Goal: Task Accomplishment & Management: Contribute content

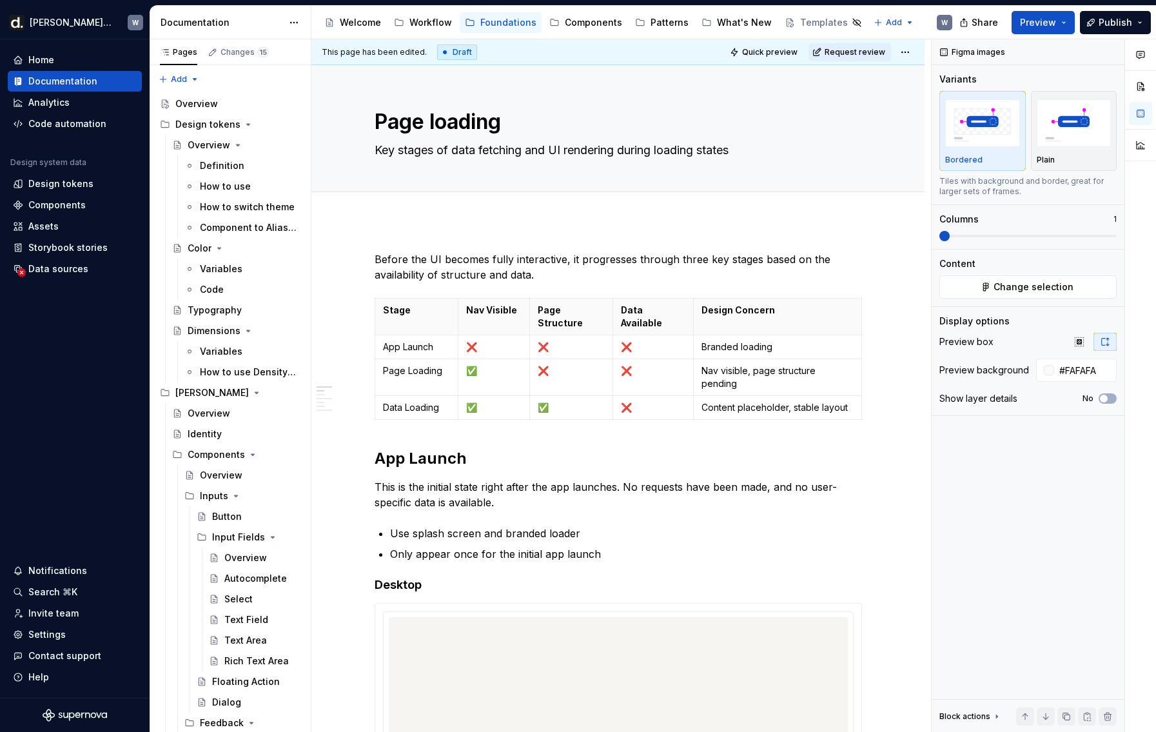
type textarea "*"
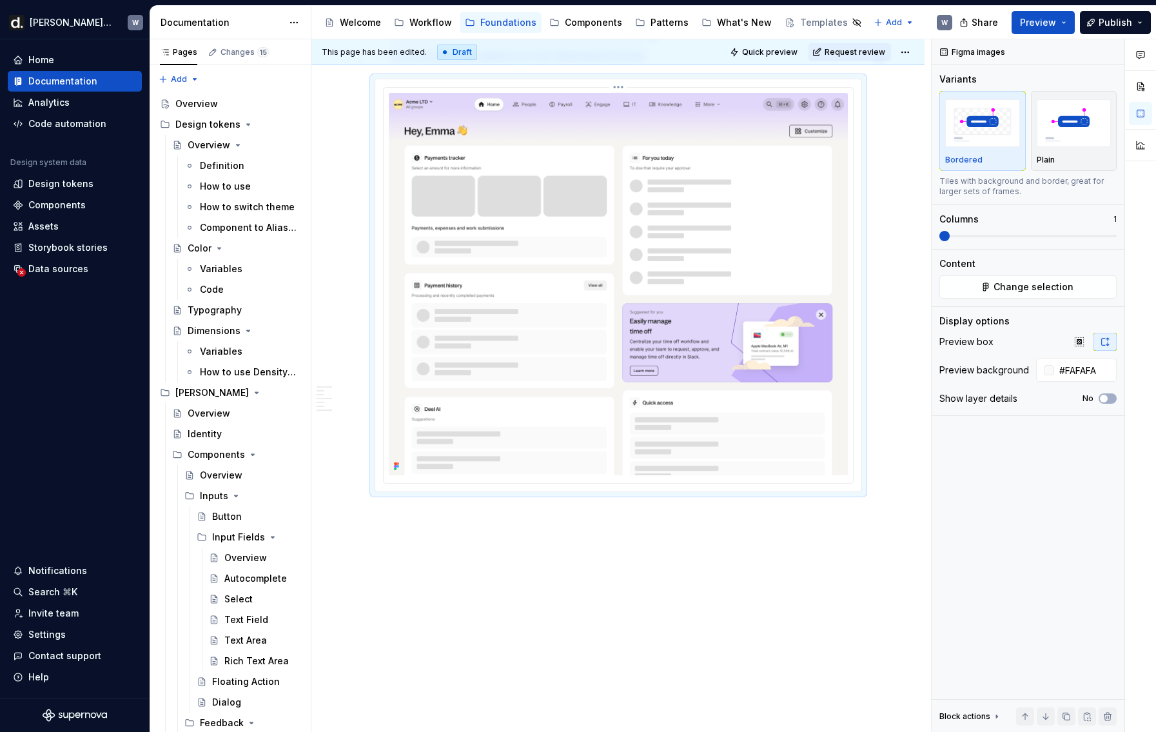
scroll to position [3319, 0]
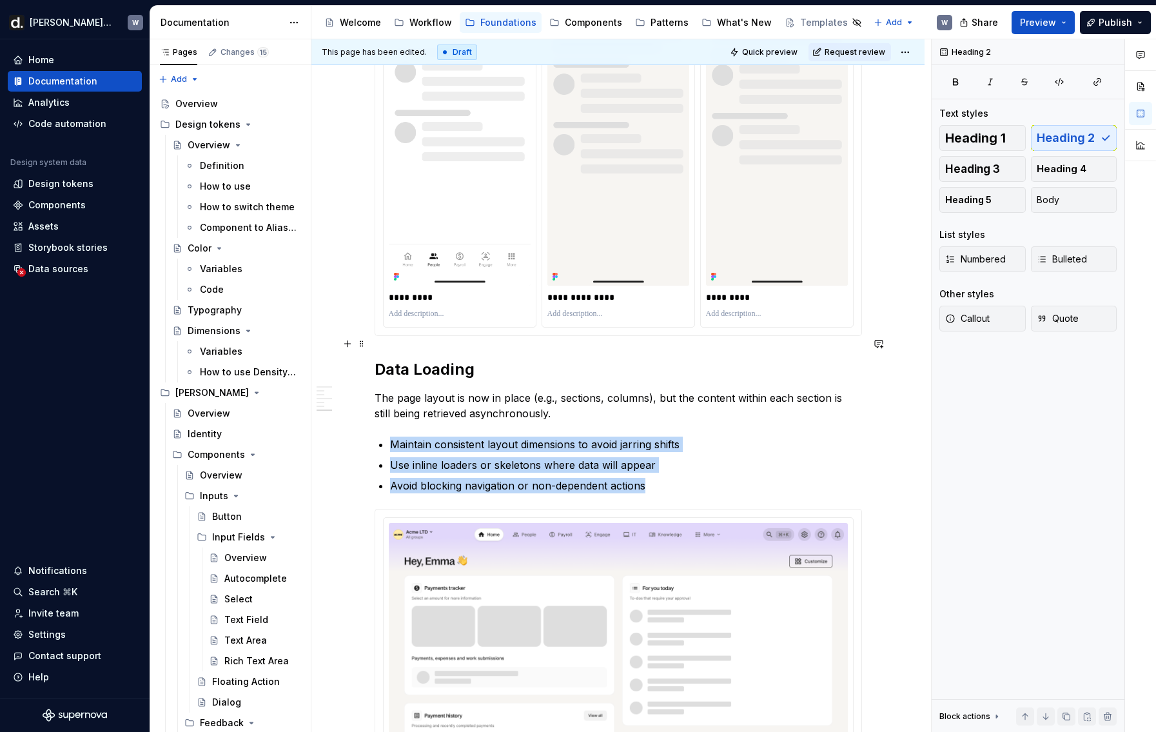
click at [462, 359] on h2 "Data Loading" at bounding box center [618, 369] width 487 height 21
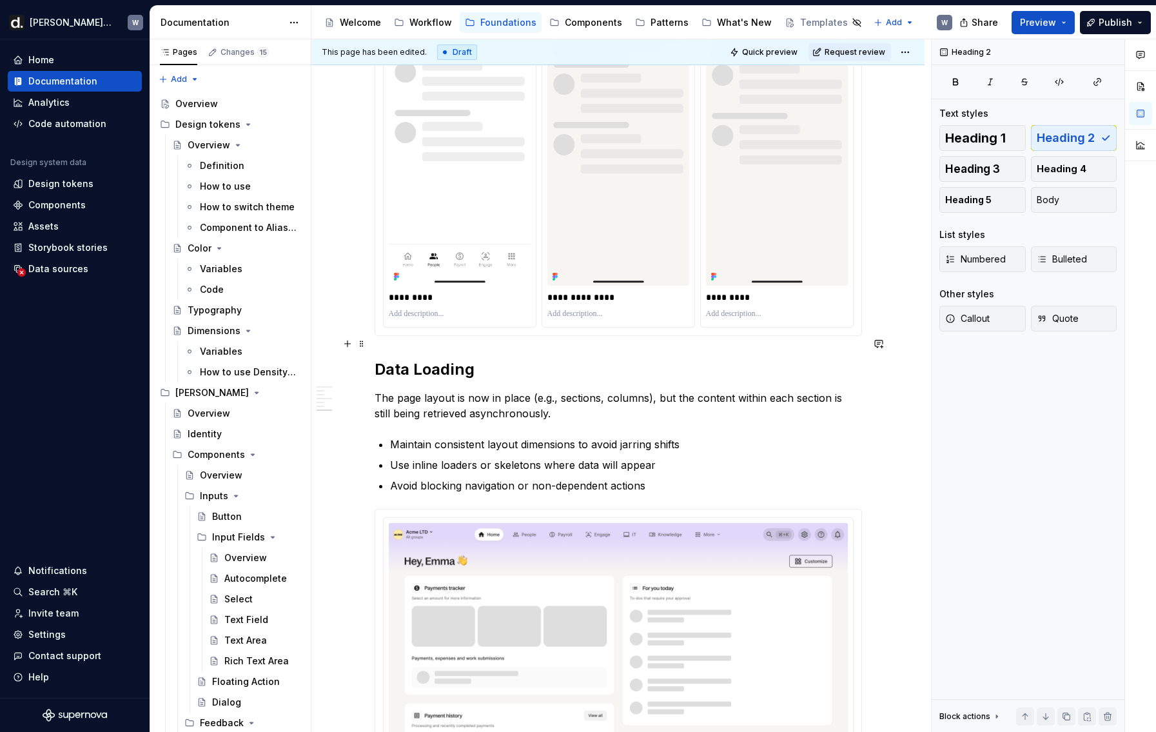
click at [462, 359] on h2 "Data Loading" at bounding box center [618, 369] width 487 height 21
copy h2 "Data Loading"
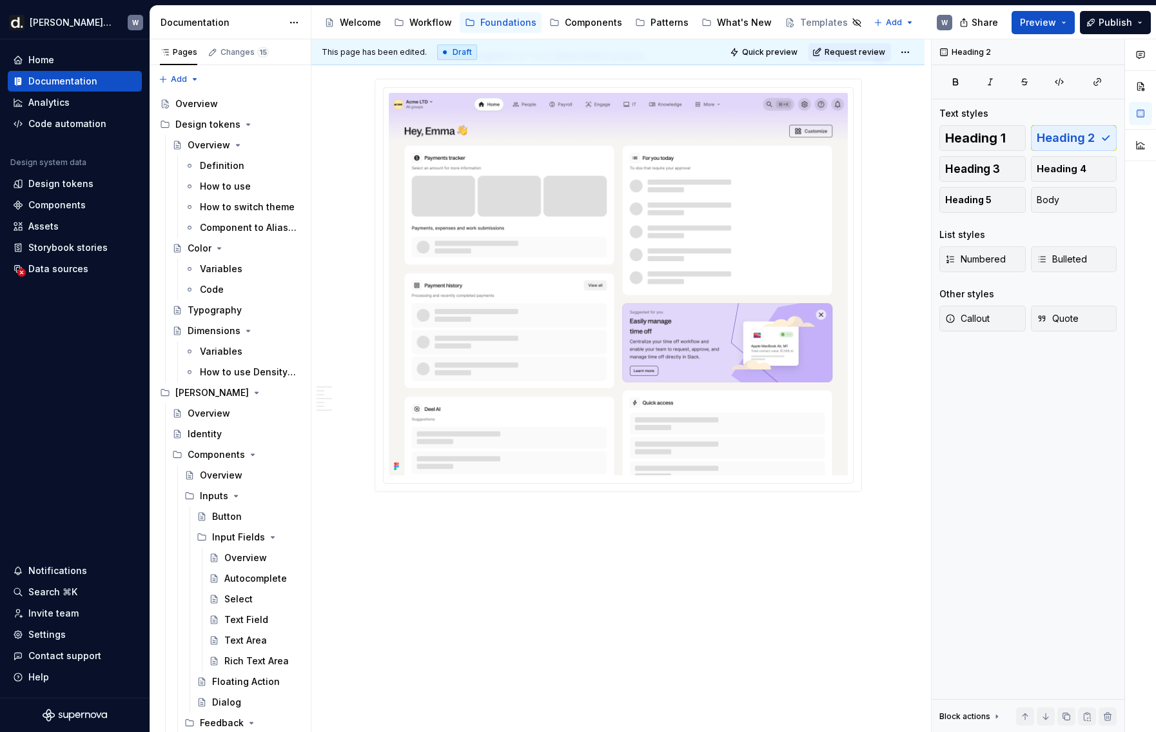
click at [423, 507] on p "Data Loading" at bounding box center [618, 514] width 487 height 15
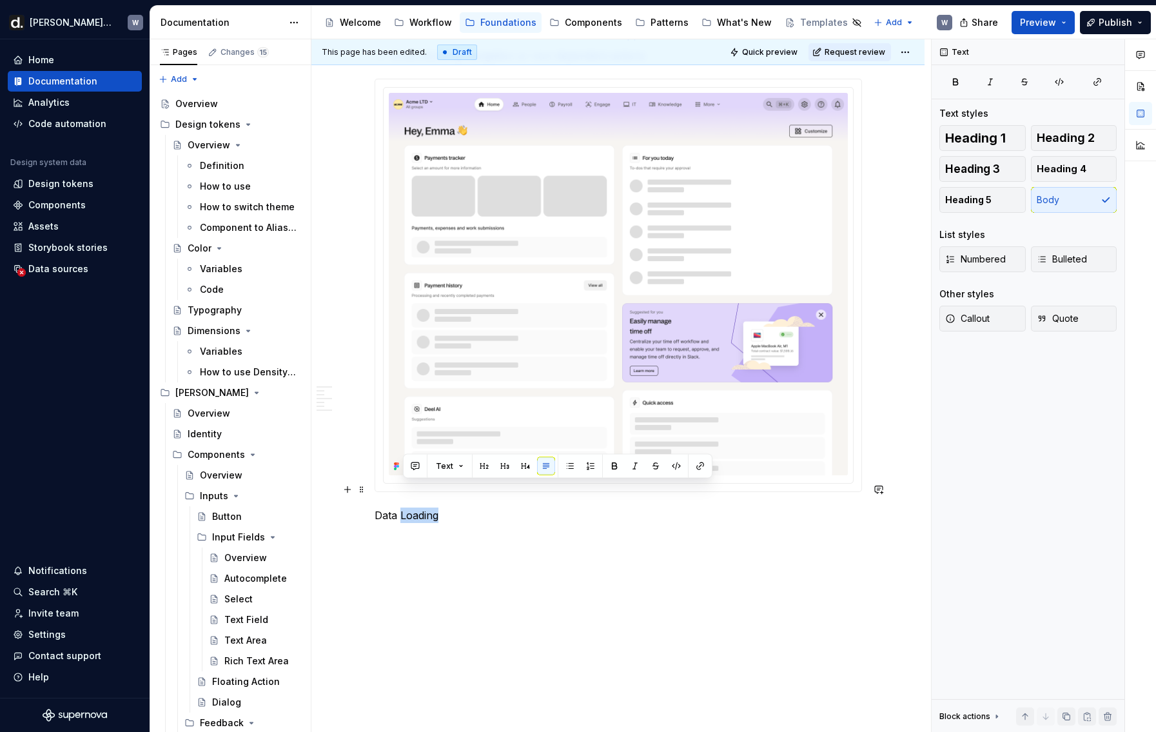
click at [423, 507] on p "Data Loading" at bounding box center [618, 514] width 487 height 15
click at [478, 467] on button "button" at bounding box center [480, 466] width 18 height 18
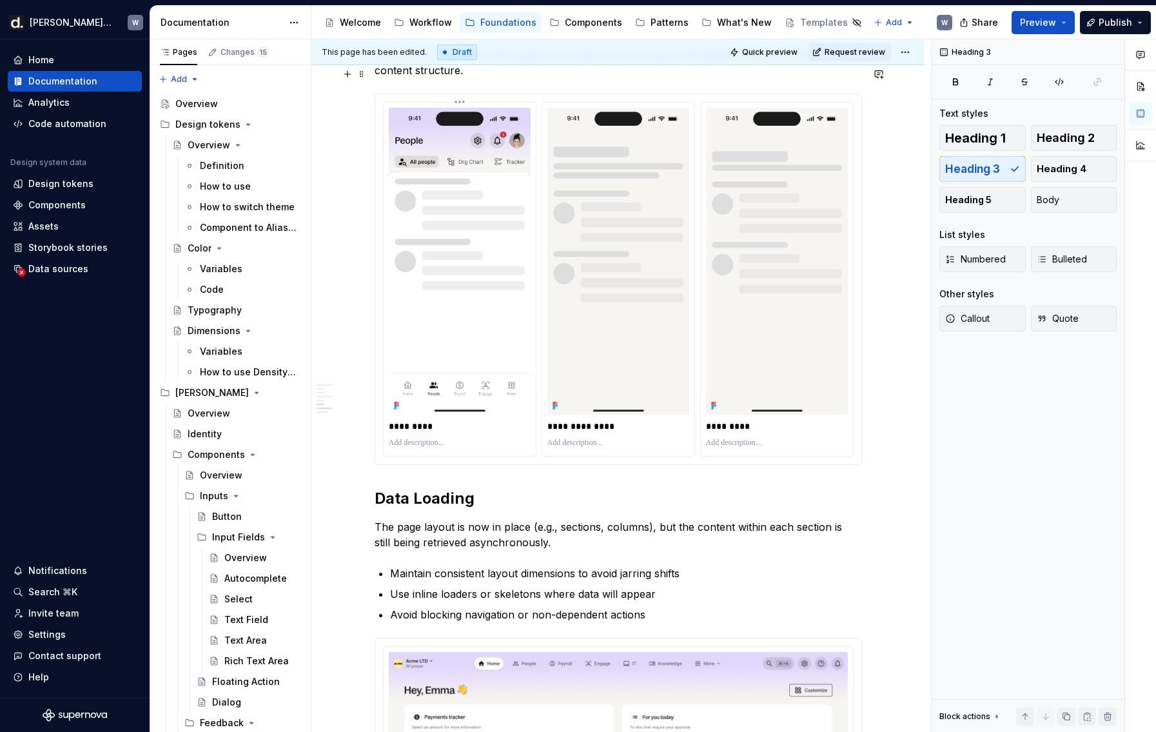
scroll to position [2933, 0]
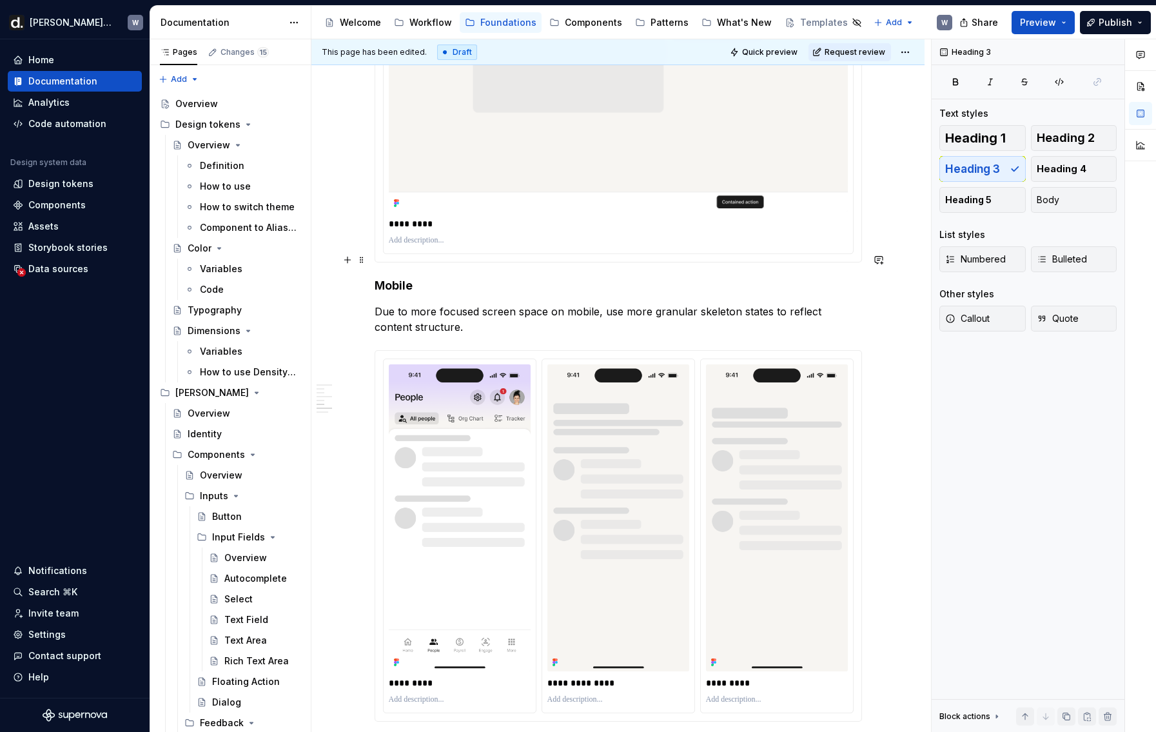
click at [406, 278] on h4 "Mobile" at bounding box center [618, 285] width 487 height 15
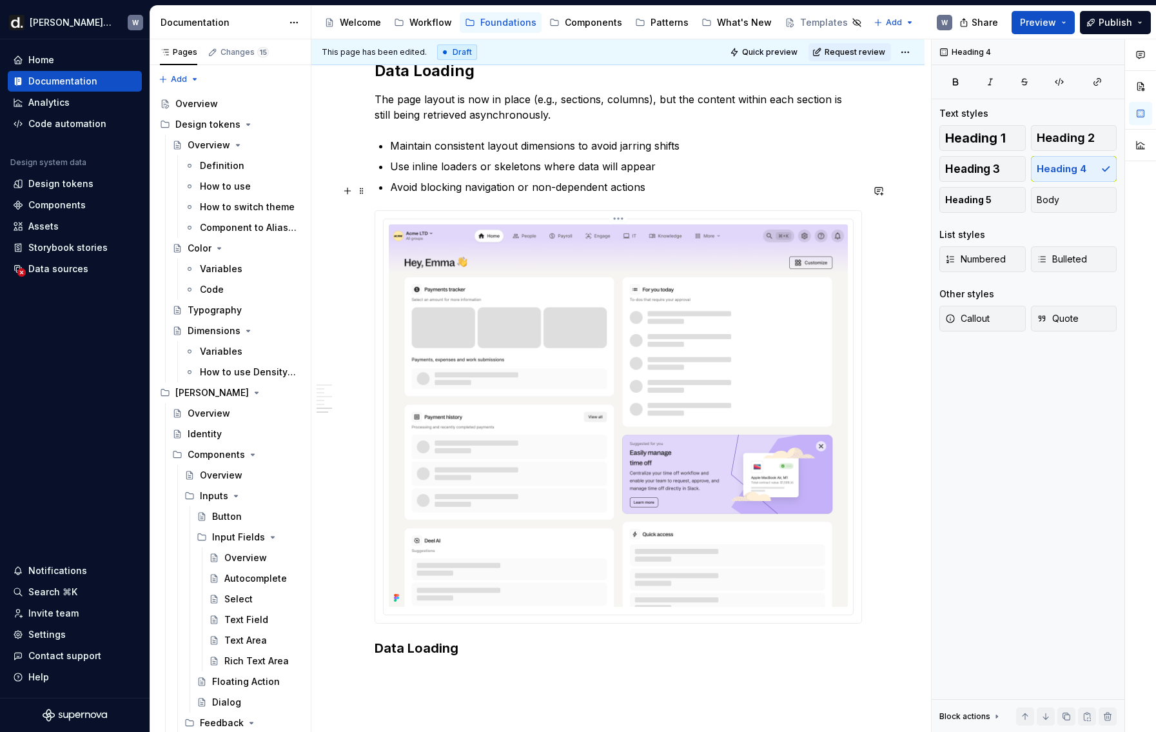
scroll to position [3495, 0]
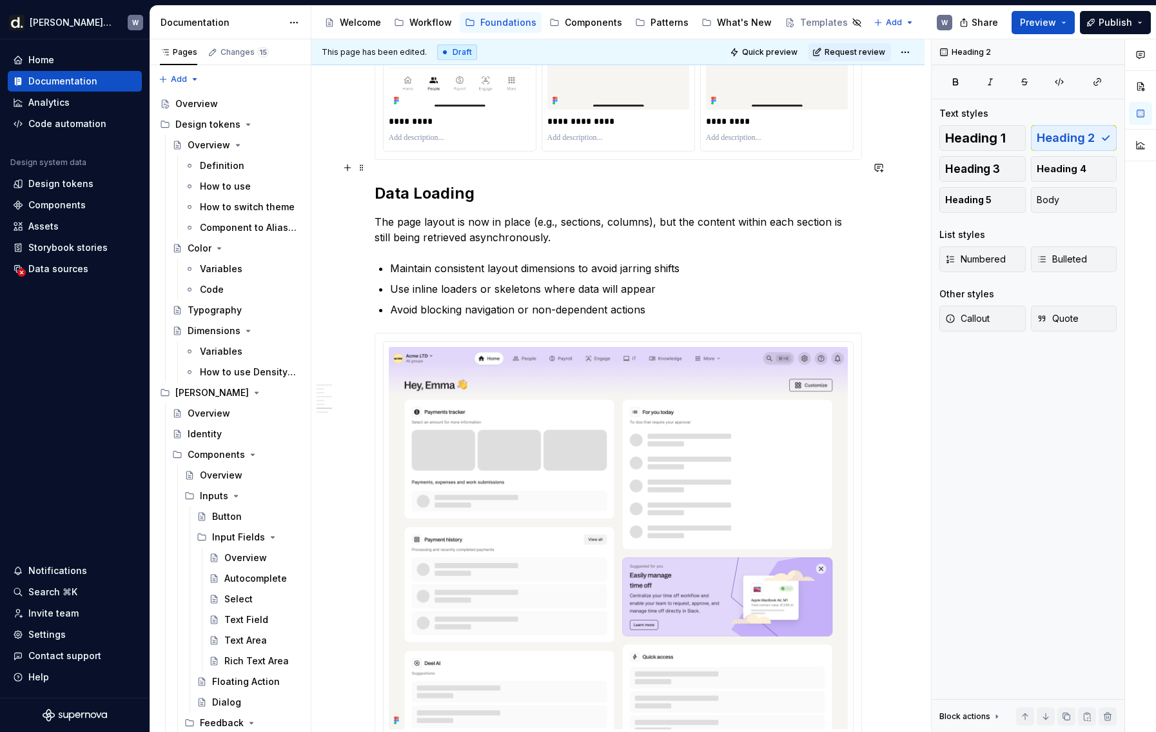
click at [453, 183] on h2 "Data Loading" at bounding box center [618, 193] width 487 height 21
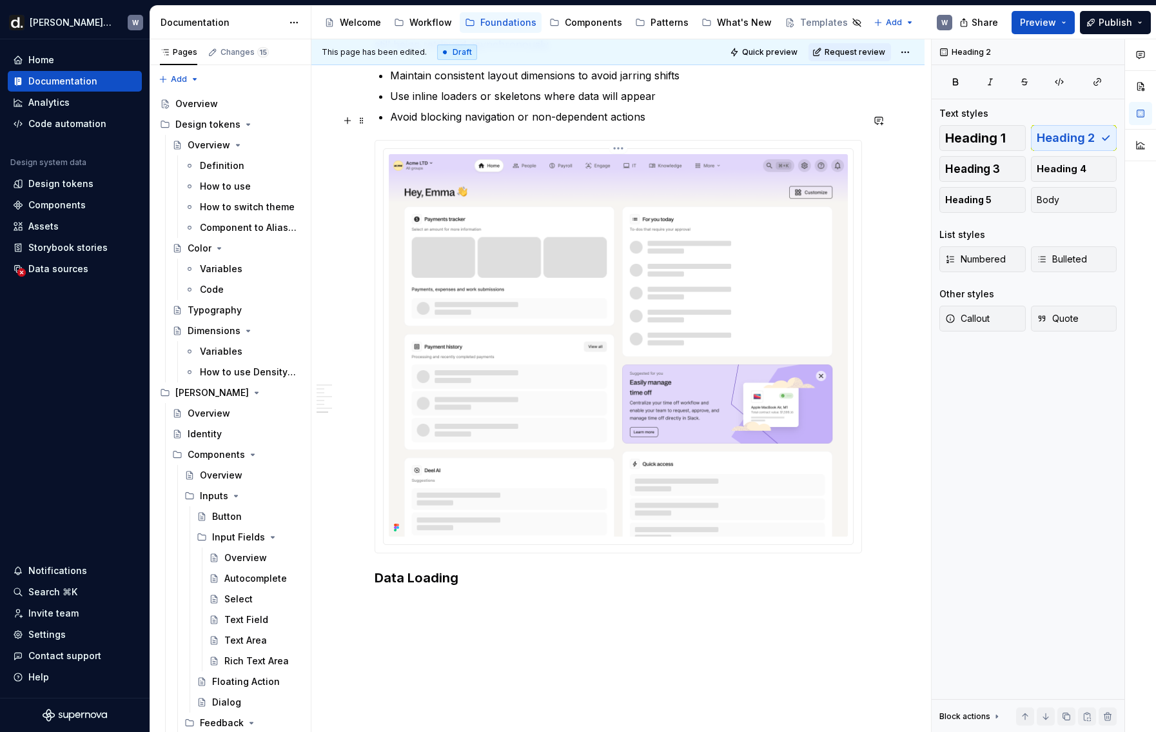
scroll to position [3751, 0]
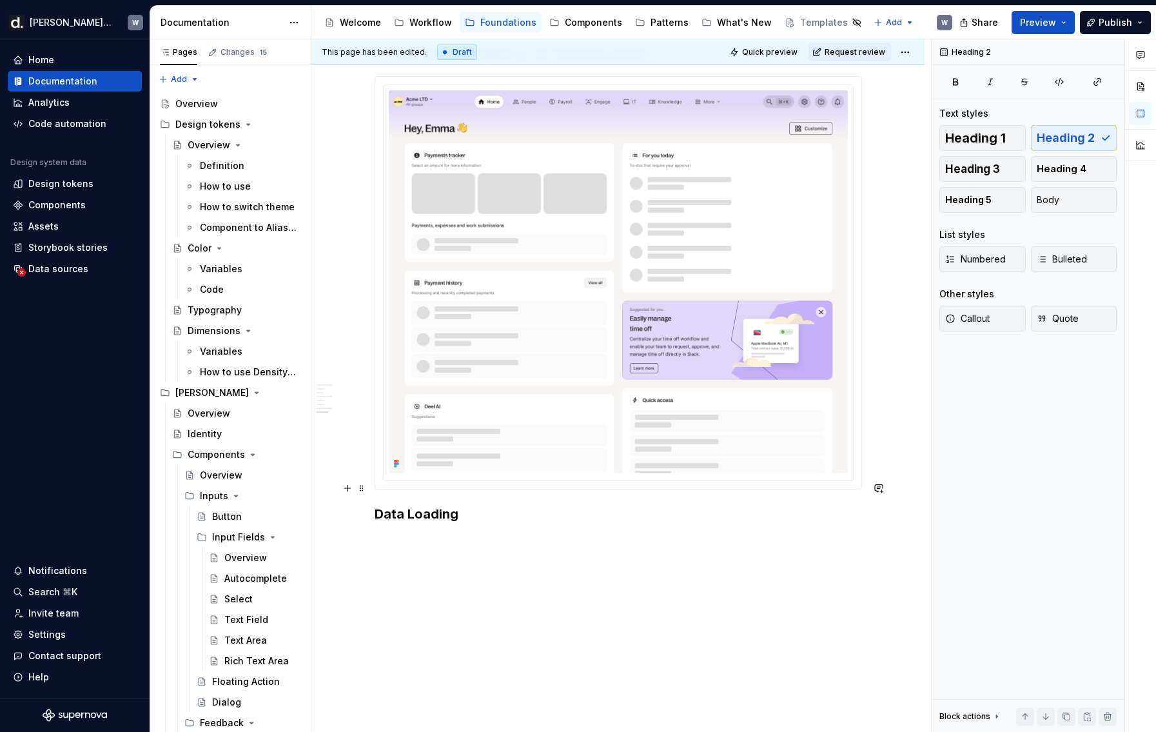
click at [460, 505] on h3 "Data Loading" at bounding box center [618, 514] width 487 height 18
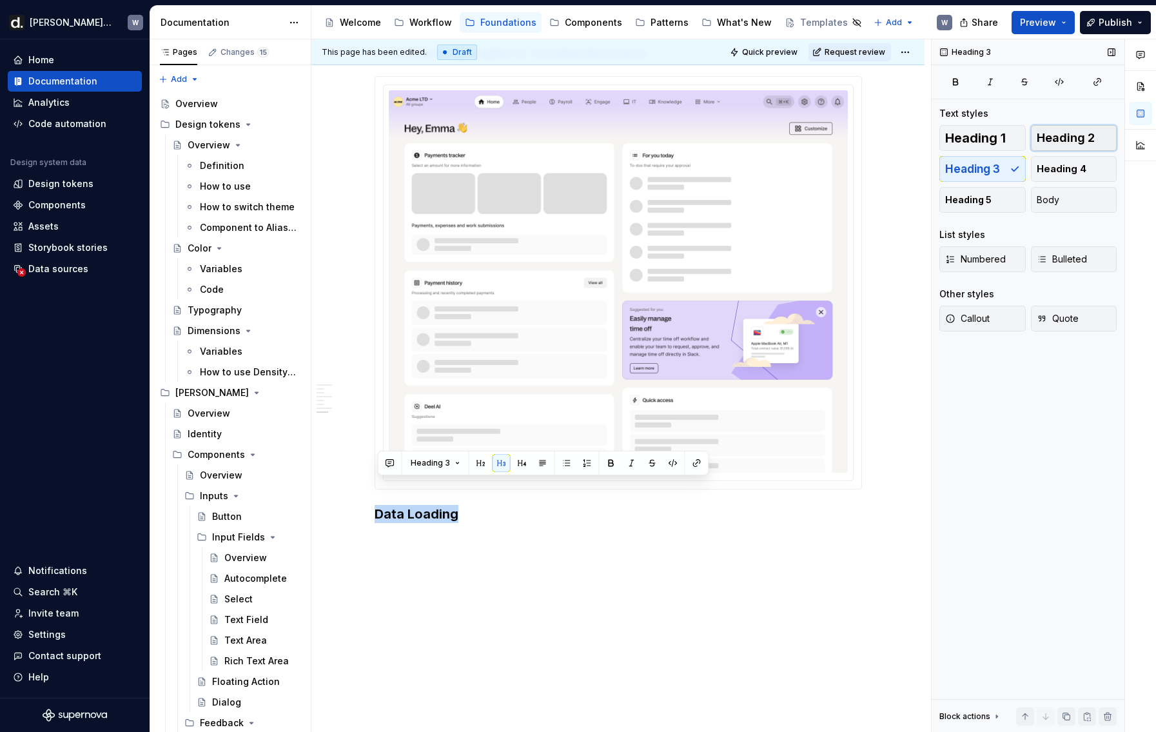
click at [981, 136] on span "Heading 2" at bounding box center [1066, 138] width 58 height 13
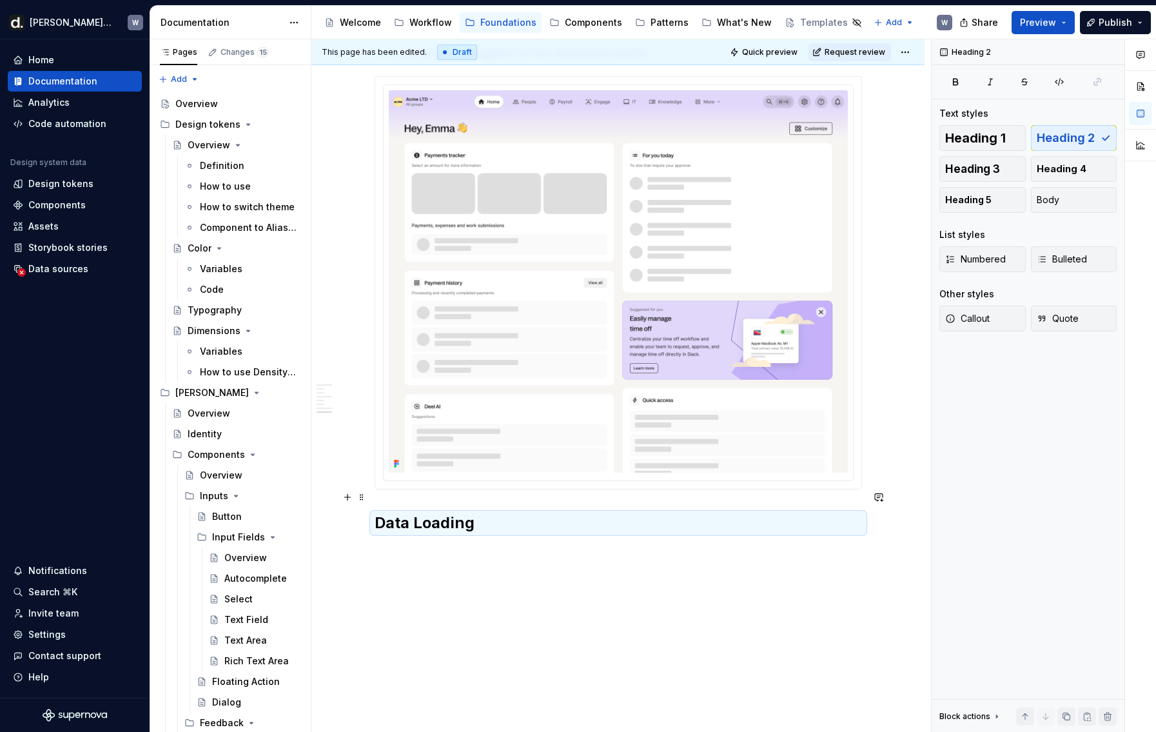
click at [451, 513] on h2 "Data Loading" at bounding box center [618, 523] width 487 height 21
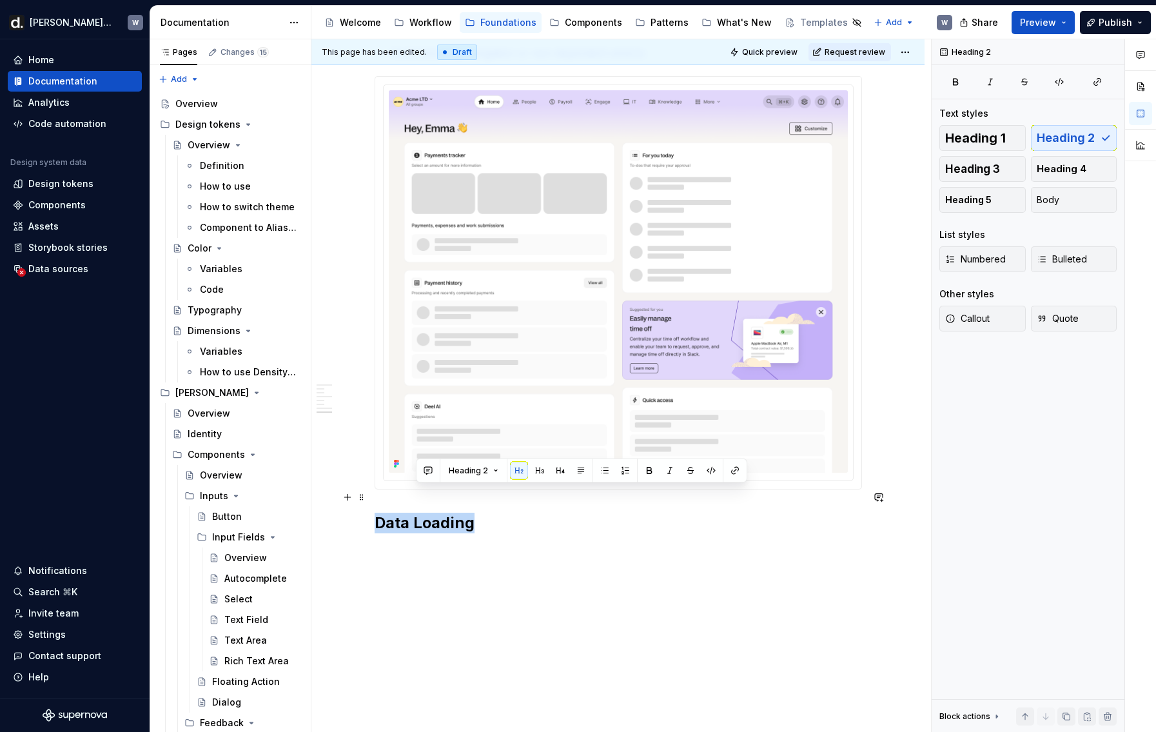
click at [451, 513] on h2 "Data Loading" at bounding box center [618, 523] width 487 height 21
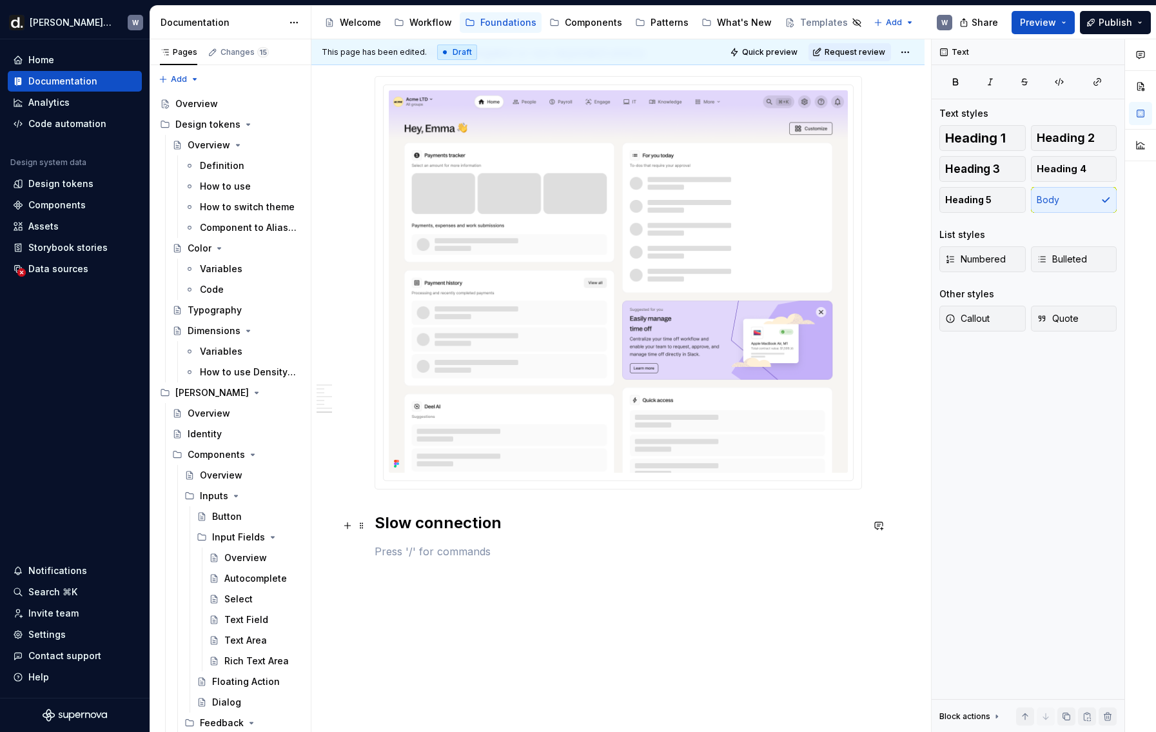
click at [487, 544] on p at bounding box center [618, 551] width 487 height 15
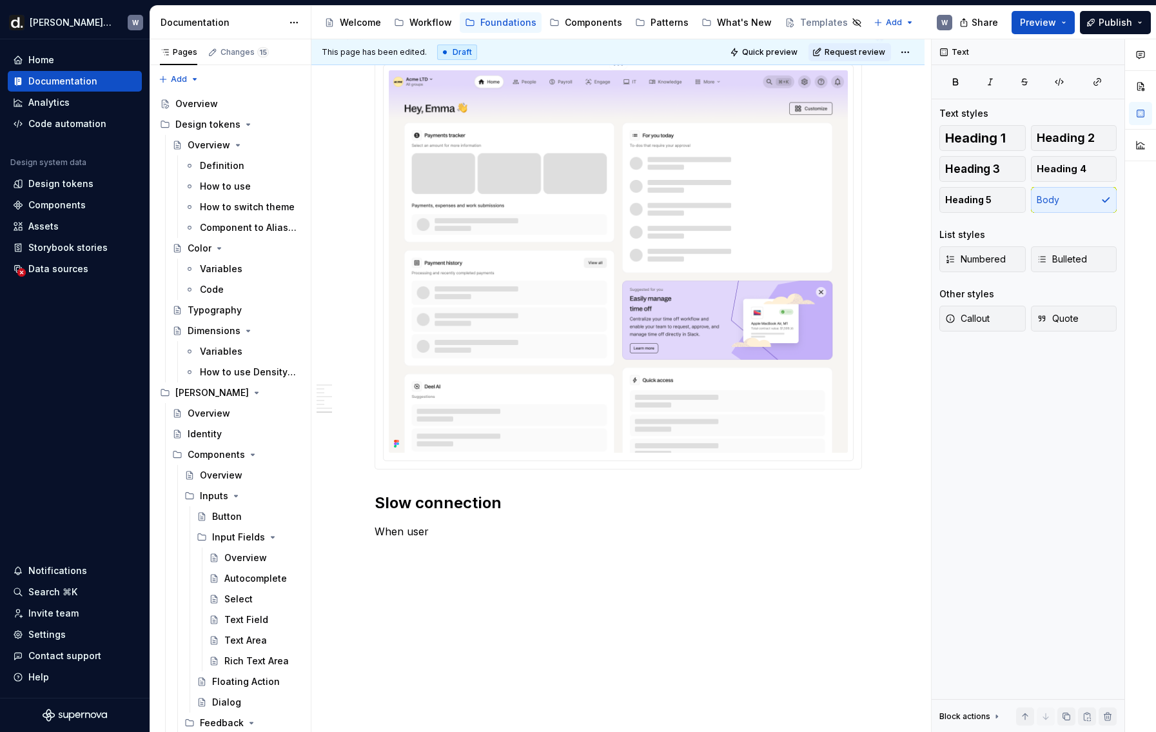
scroll to position [3772, 0]
click at [471, 523] on p "When user" at bounding box center [618, 530] width 487 height 15
drag, startPoint x: 460, startPoint y: 504, endPoint x: 389, endPoint y: 506, distance: 70.3
click at [380, 523] on p "When user" at bounding box center [618, 530] width 487 height 15
click at [440, 523] on p "When user" at bounding box center [618, 530] width 487 height 15
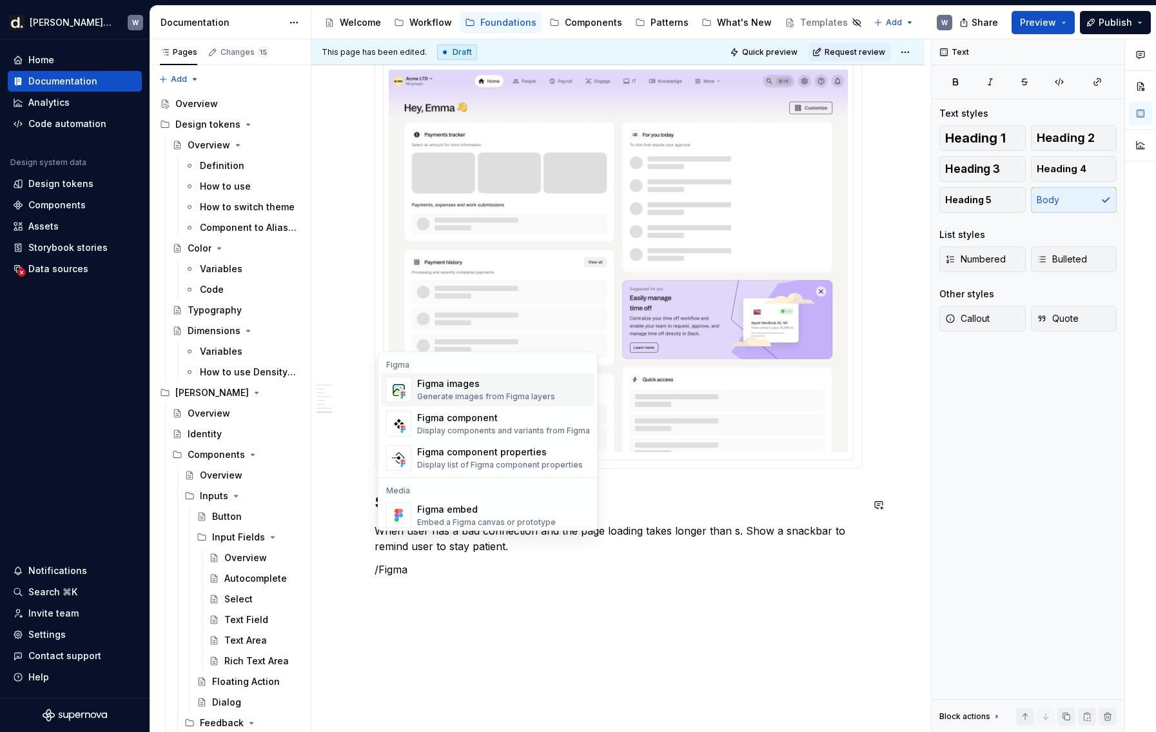
click at [524, 395] on div "Generate images from Figma layers" at bounding box center [486, 396] width 138 height 10
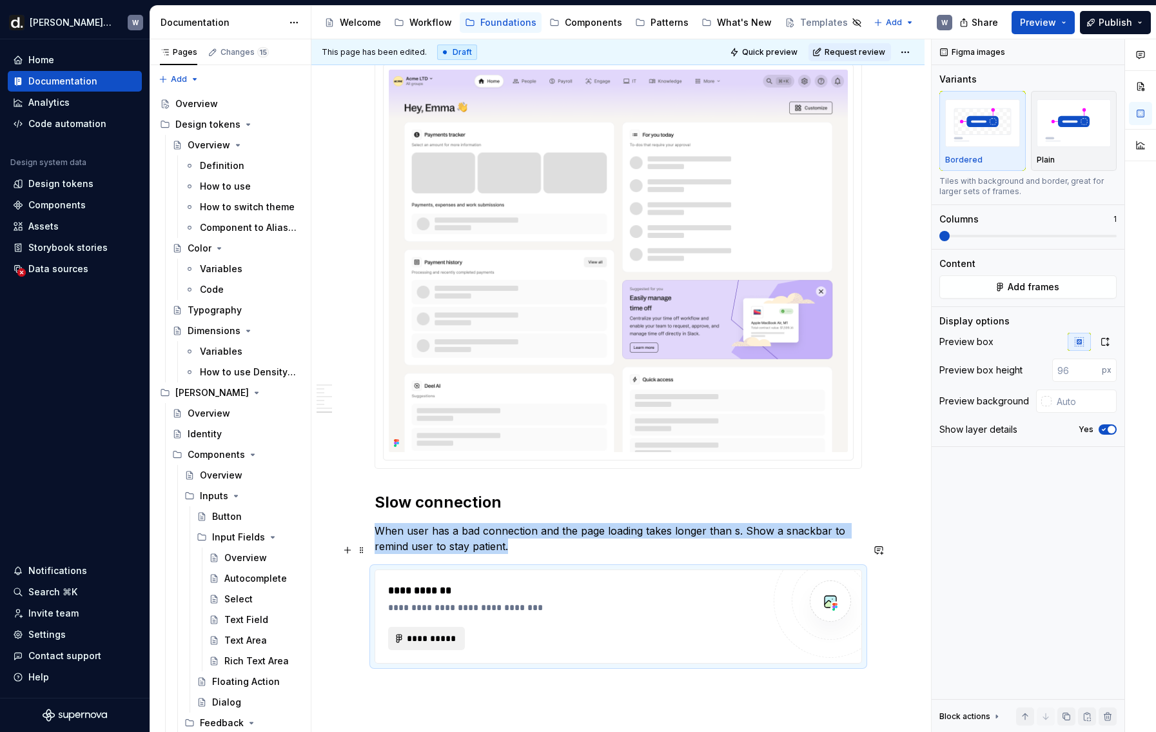
click at [441, 632] on span "**********" at bounding box center [432, 638] width 50 height 13
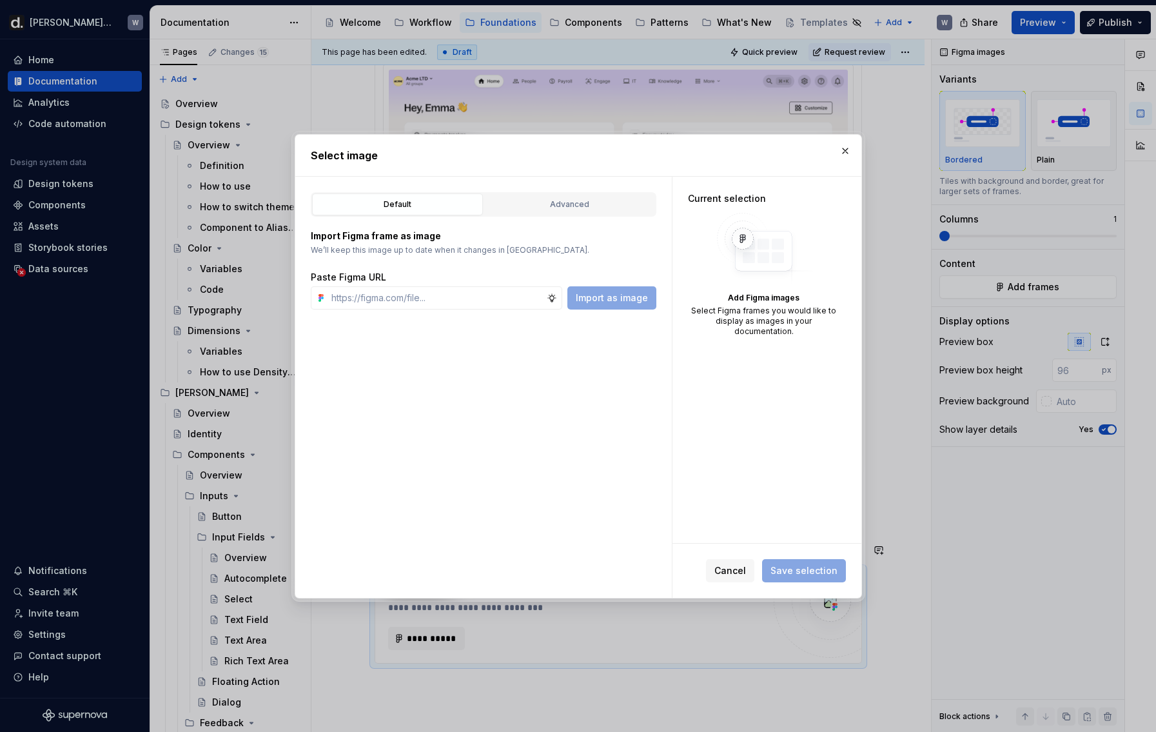
type textarea "*"
click at [449, 291] on input "text" at bounding box center [436, 297] width 221 height 23
paste input "[URL][DOMAIN_NAME]"
type input "[URL][DOMAIN_NAME]"
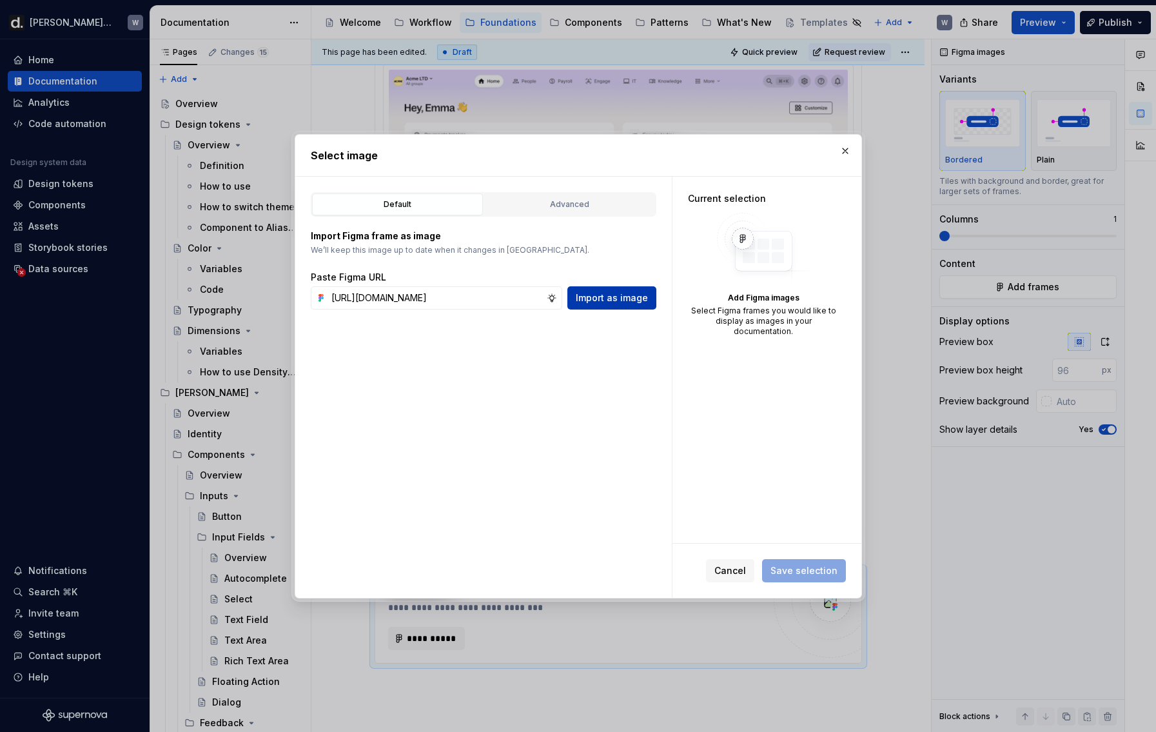
click at [618, 288] on button "Import as image" at bounding box center [611, 297] width 89 height 23
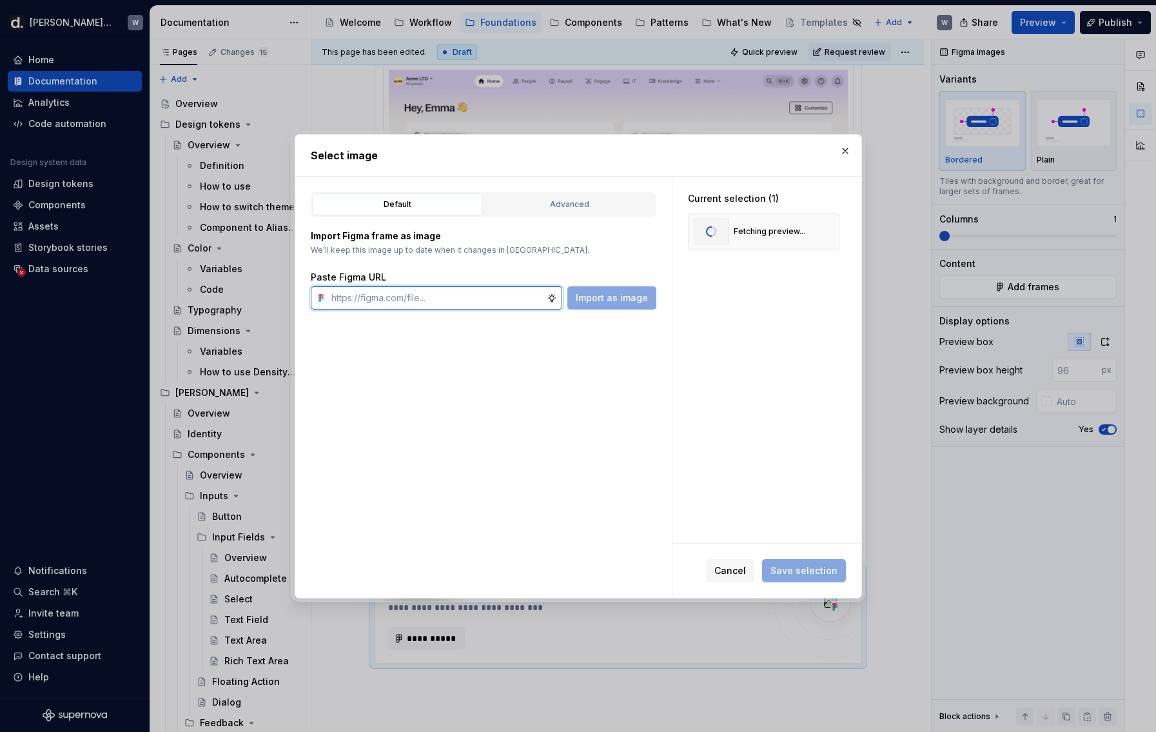
click at [350, 299] on input "text" at bounding box center [436, 297] width 221 height 23
paste input "[URL][DOMAIN_NAME]"
type input "[URL][DOMAIN_NAME]"
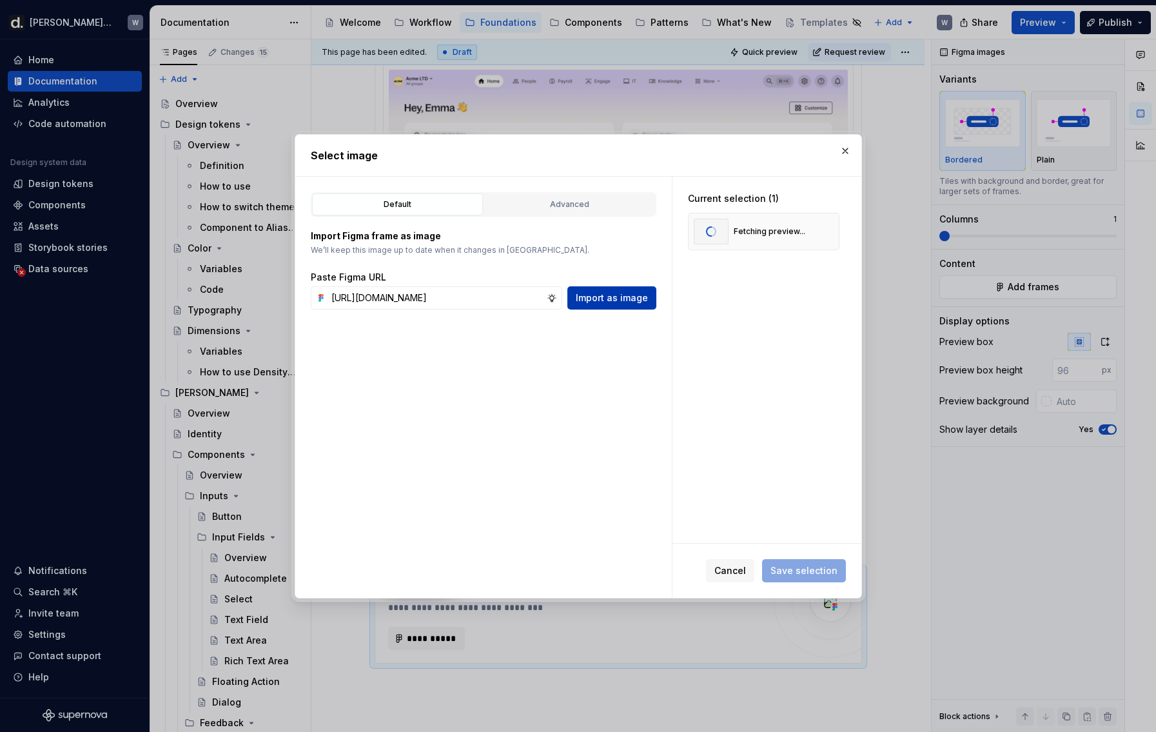
click at [600, 295] on span "Import as image" at bounding box center [612, 297] width 72 height 13
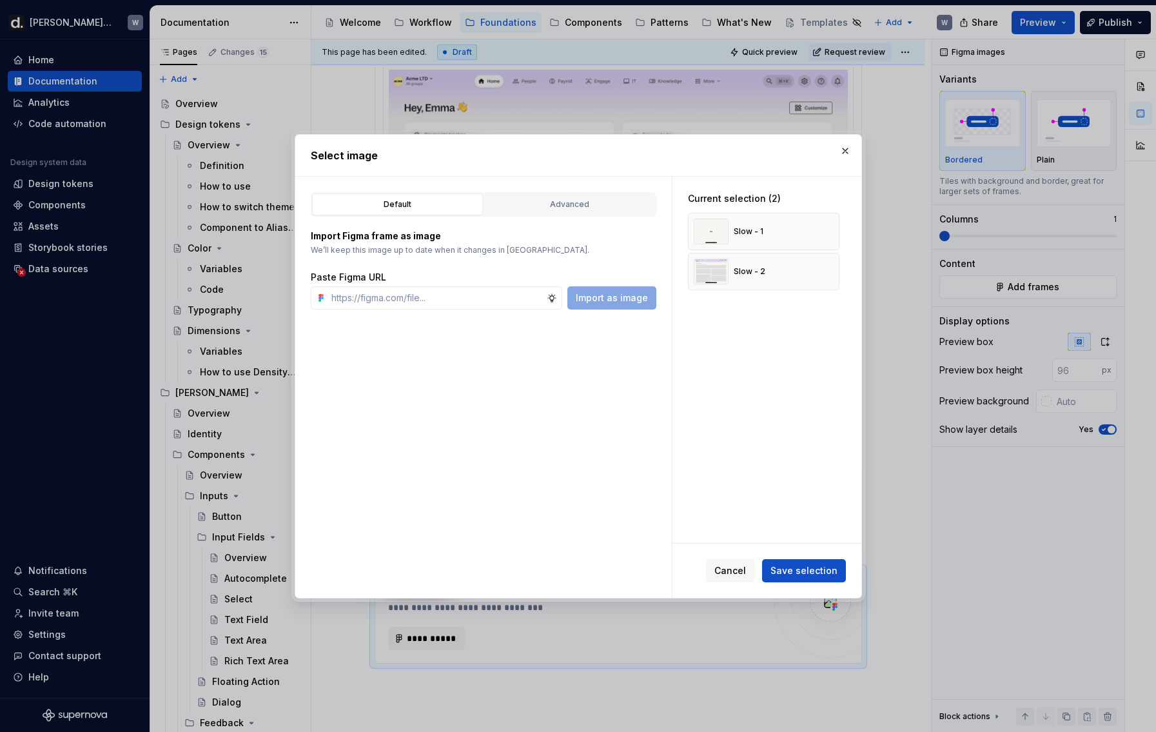
drag, startPoint x: 776, startPoint y: 527, endPoint x: 781, endPoint y: 536, distance: 11.3
click at [776, 527] on div "Current selection (2) Slow - 1 Slow - 2" at bounding box center [767, 360] width 189 height 366
click at [798, 556] on div "Cancel Save selection" at bounding box center [767, 571] width 189 height 54
click at [799, 570] on span "Save selection" at bounding box center [804, 570] width 67 height 13
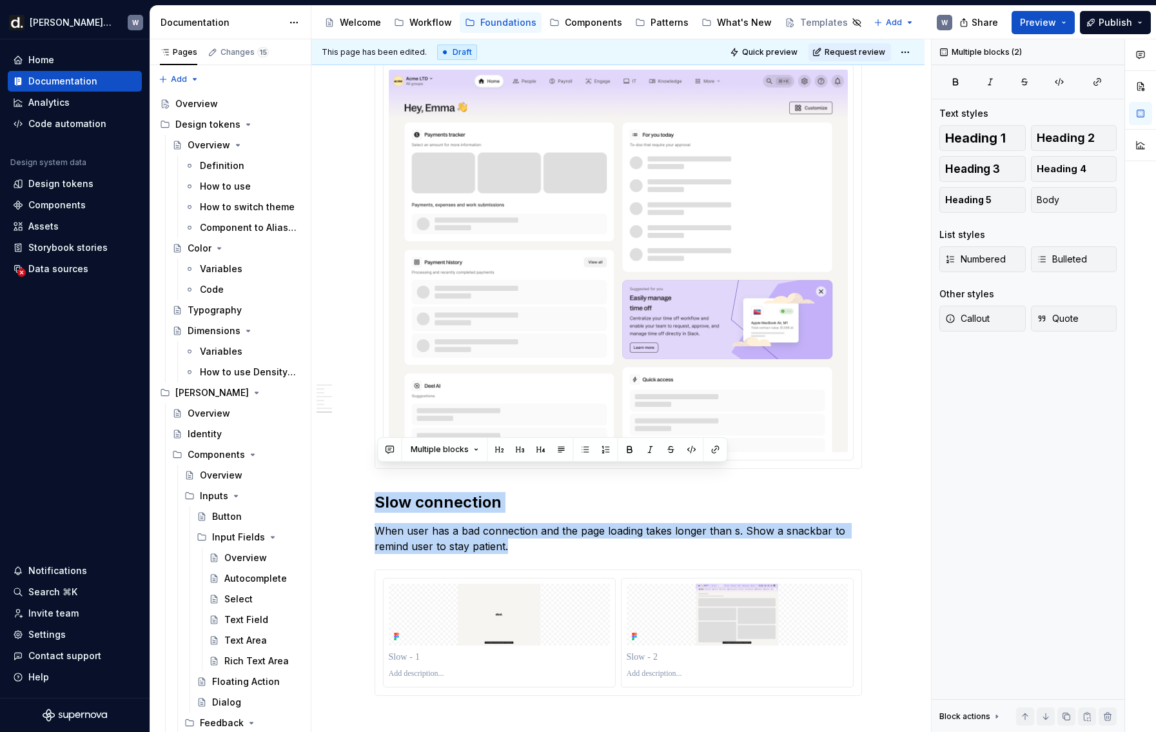
drag, startPoint x: 967, startPoint y: 242, endPoint x: 921, endPoint y: 244, distance: 45.9
click at [772, 584] on img at bounding box center [737, 615] width 221 height 62
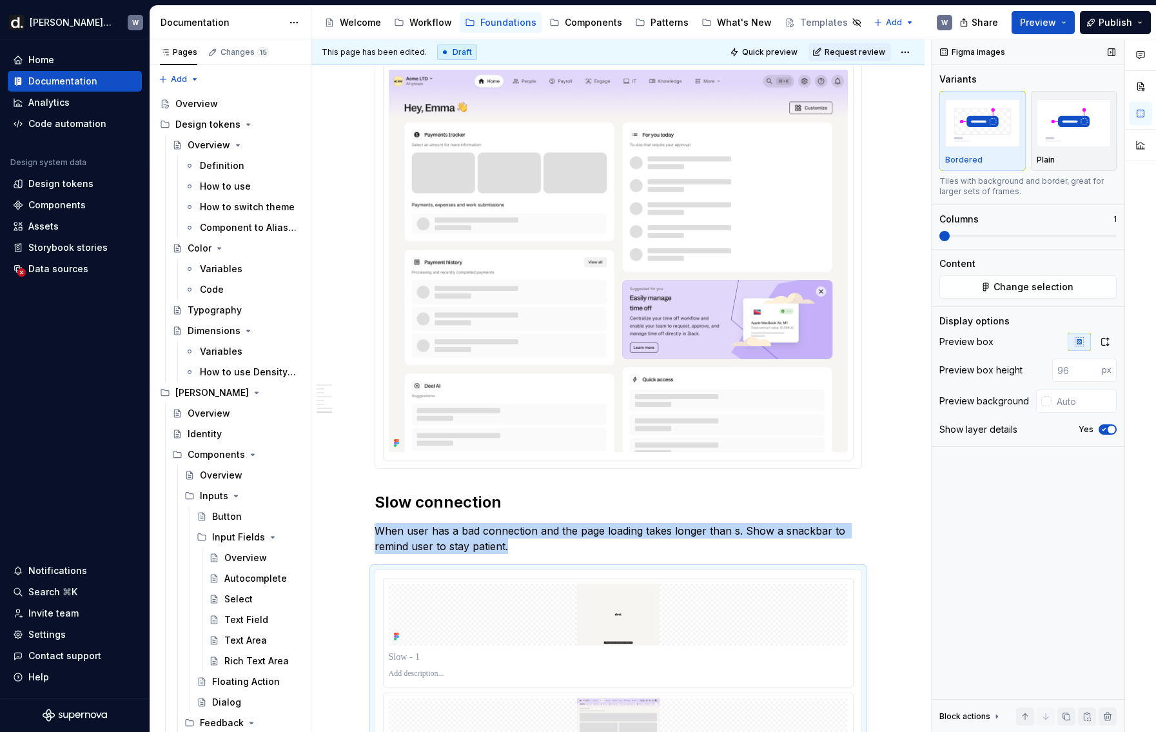
scroll to position [3824, 0]
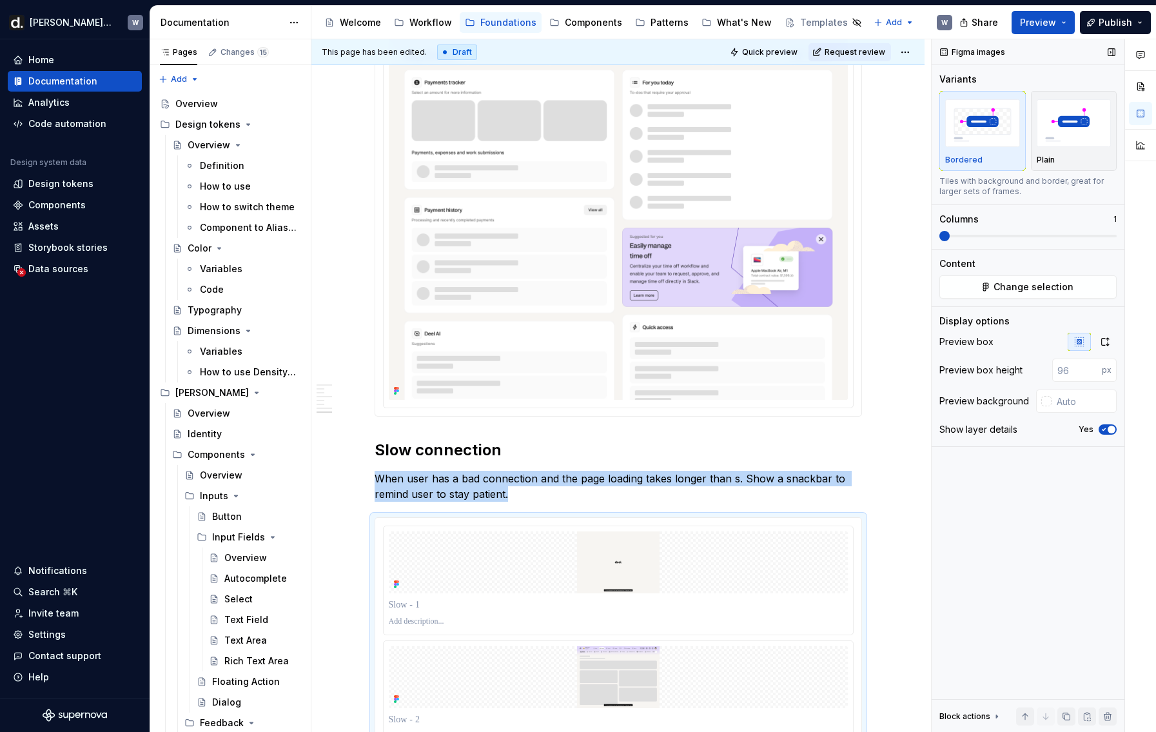
click at [939, 236] on span at bounding box center [944, 236] width 10 height 10
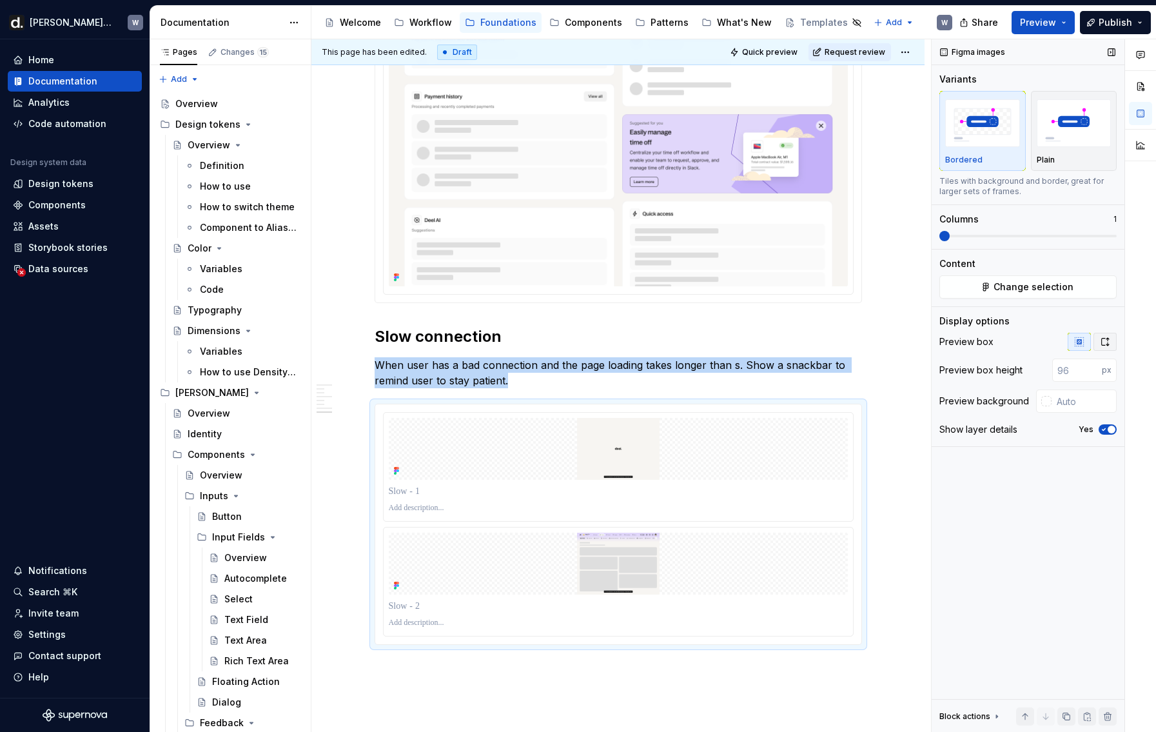
click at [981, 344] on icon "button" at bounding box center [1105, 342] width 7 height 8
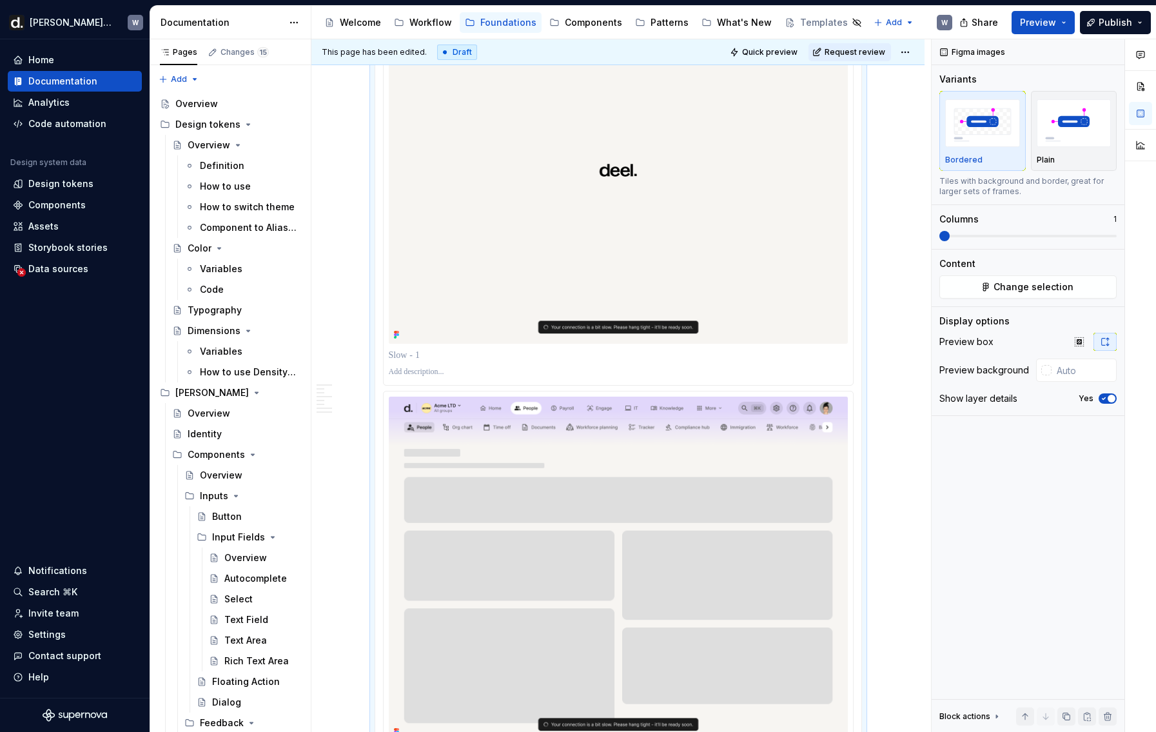
scroll to position [4365, 0]
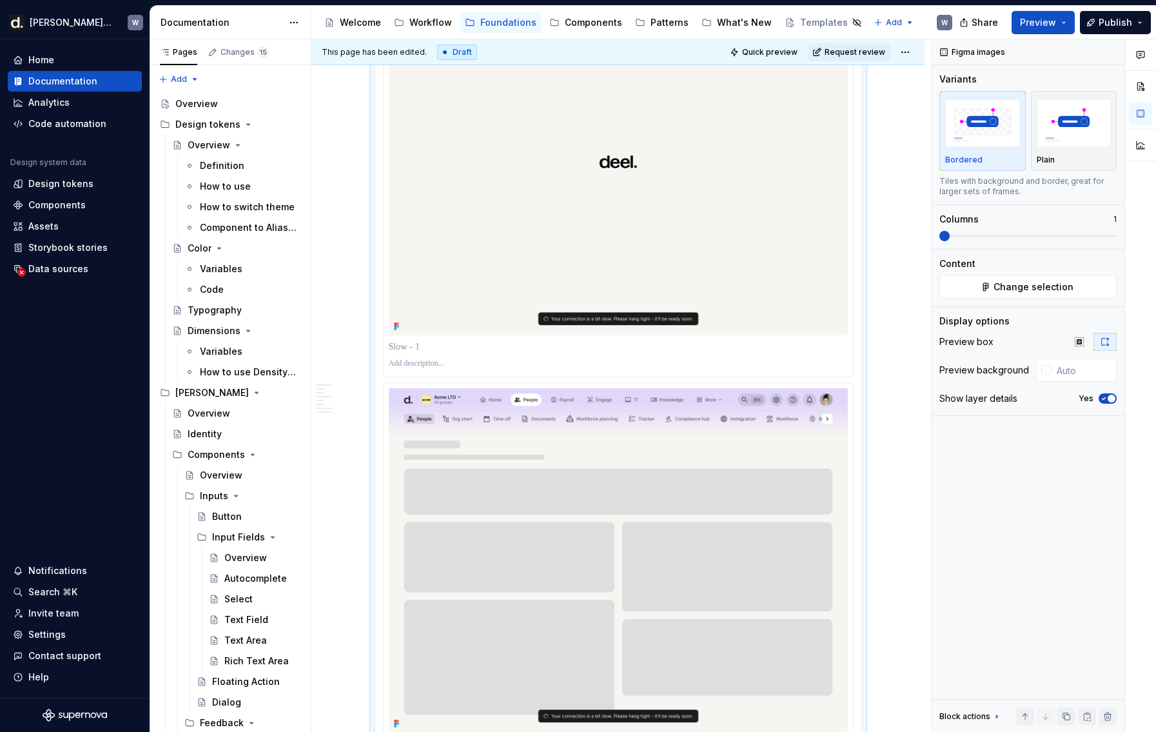
click at [437, 340] on p at bounding box center [618, 346] width 459 height 13
click at [981, 395] on icon "button" at bounding box center [1104, 399] width 10 height 8
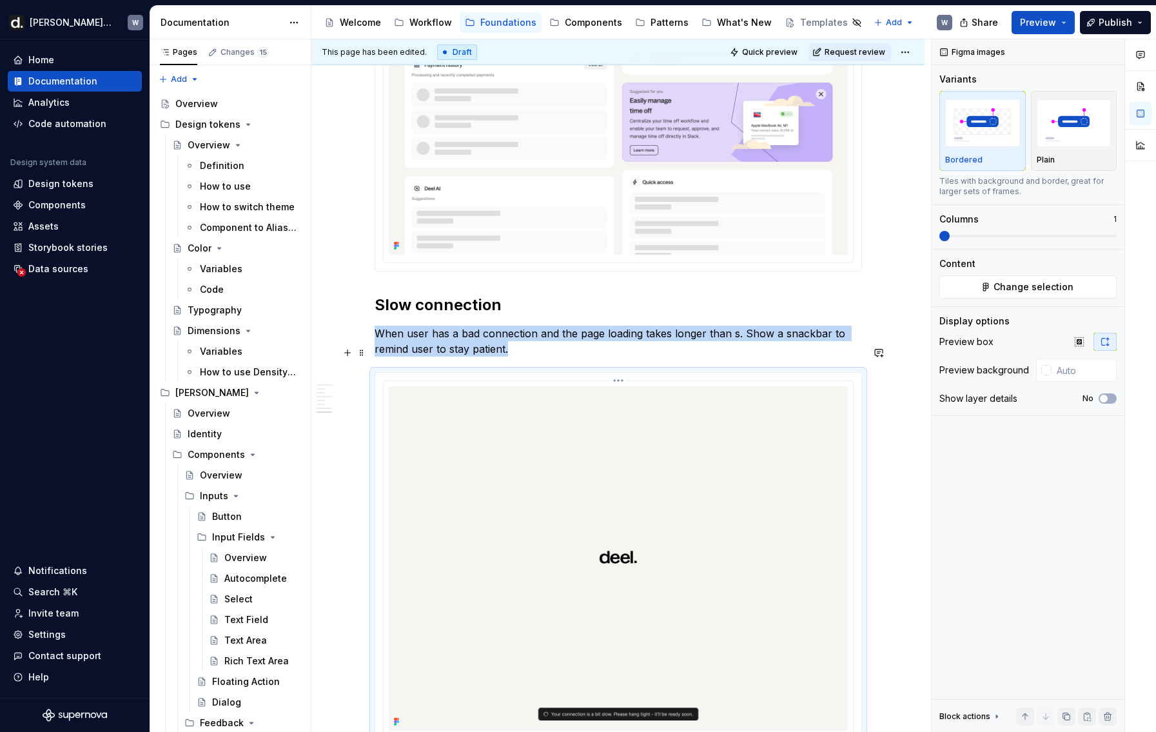
scroll to position [3968, 0]
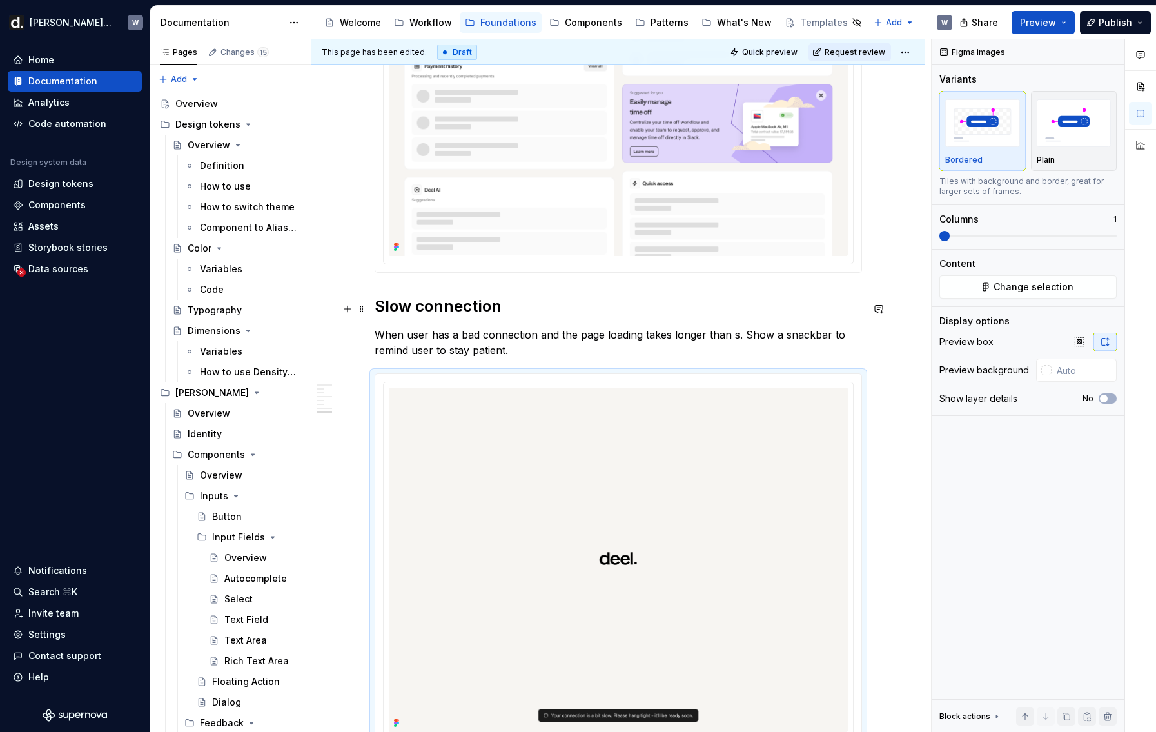
click at [580, 327] on p "When user has a bad connection and the page loading takes longer than s. Show a…" at bounding box center [618, 342] width 487 height 31
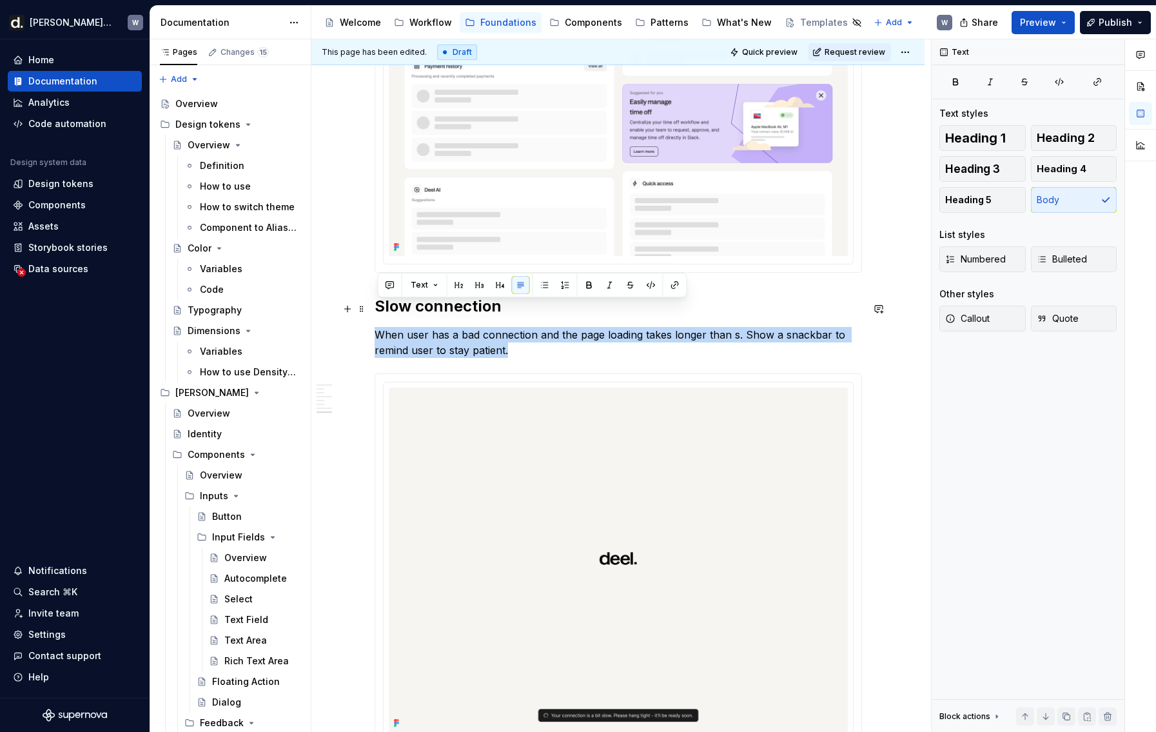
drag, startPoint x: 551, startPoint y: 322, endPoint x: 369, endPoint y: 304, distance: 182.1
copy p "When user has a bad connection and the page loading takes longer than s. Show a…"
click at [691, 327] on p "When user has a bad connection and the page loading takes longer than s. Show a…" at bounding box center [618, 342] width 487 height 31
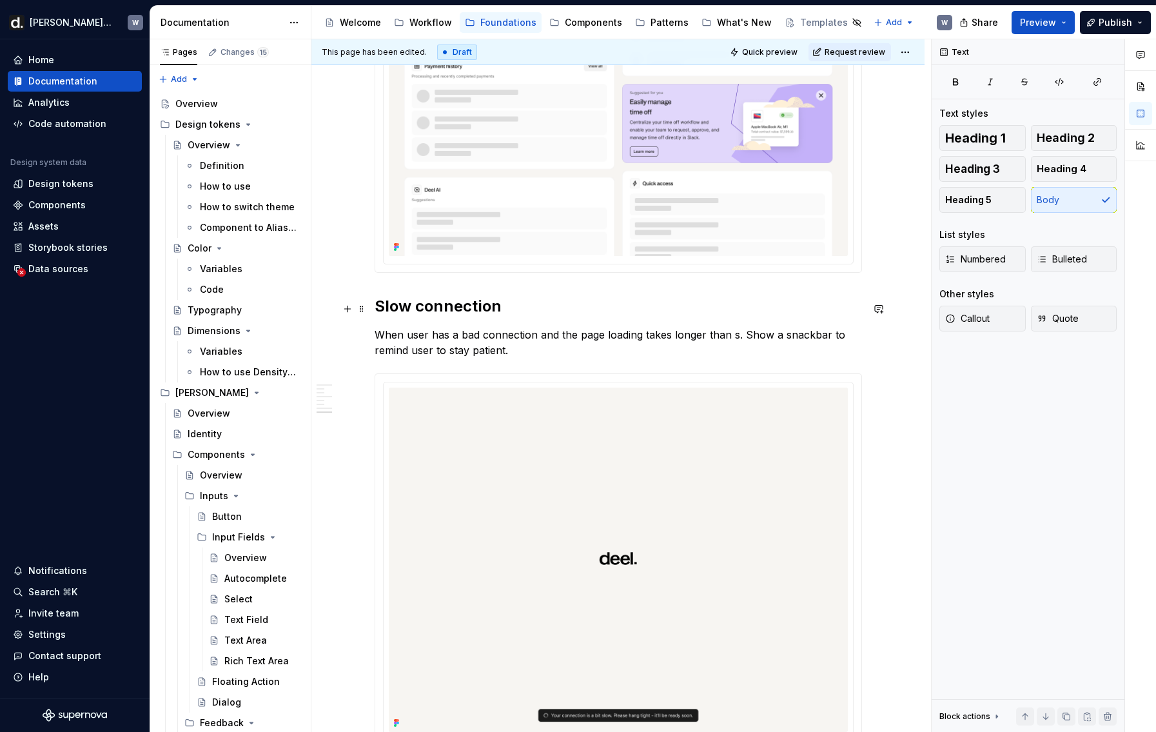
click at [735, 327] on p "When user has a bad connection and the page loading takes longer than s. Show a…" at bounding box center [618, 342] width 487 height 31
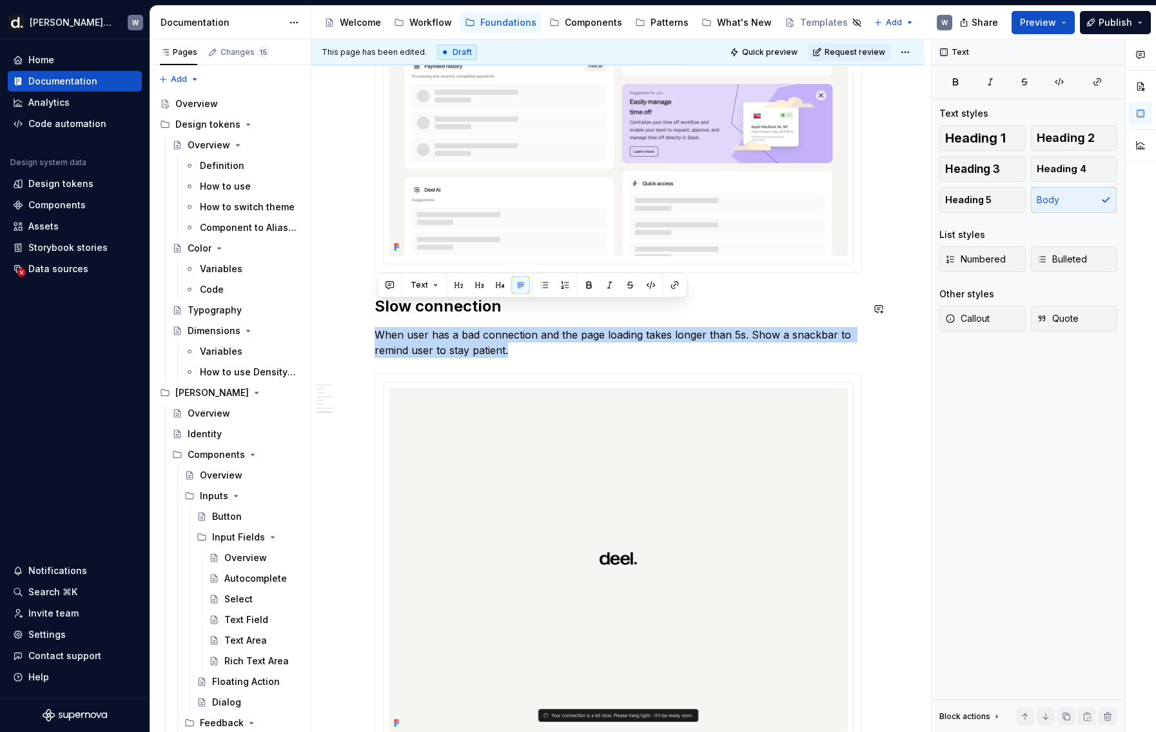
drag, startPoint x: 633, startPoint y: 323, endPoint x: 352, endPoint y: 297, distance: 281.7
copy p "When user has a bad connection and the page loading takes longer than 5s. Show …"
drag, startPoint x: 469, startPoint y: 309, endPoint x: 378, endPoint y: 308, distance: 90.3
click at [378, 327] on p "When user has a bad connection and the page loading takes longer than 5s. Show …" at bounding box center [618, 342] width 487 height 31
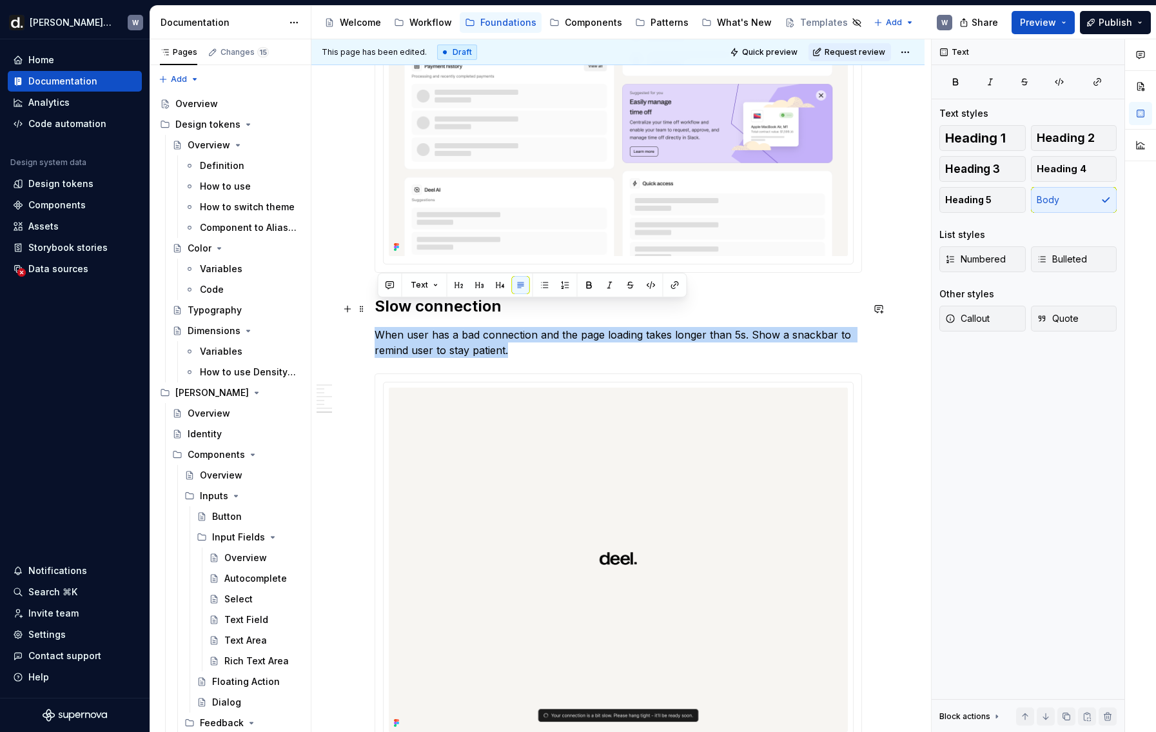
click at [384, 327] on p "When user has a bad connection and the page loading takes longer than 5s. Show …" at bounding box center [618, 342] width 487 height 31
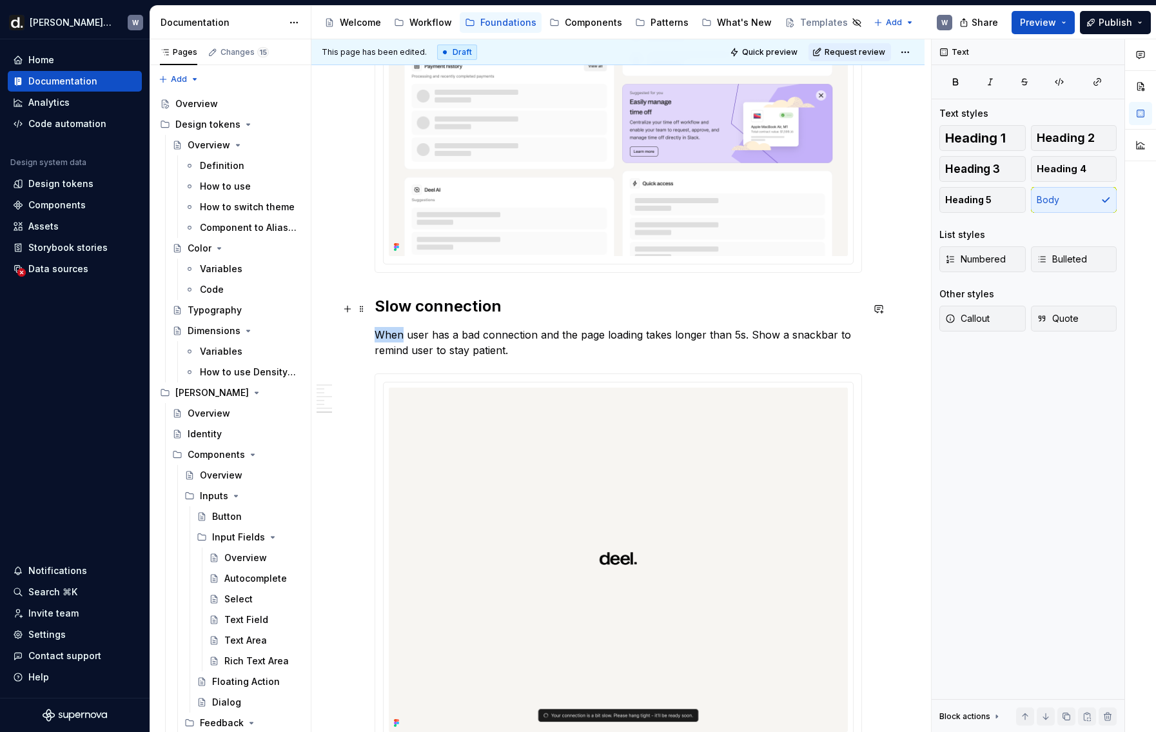
click at [384, 327] on p "When user has a bad connection and the page loading takes longer than 5s. Show …" at bounding box center [618, 342] width 487 height 31
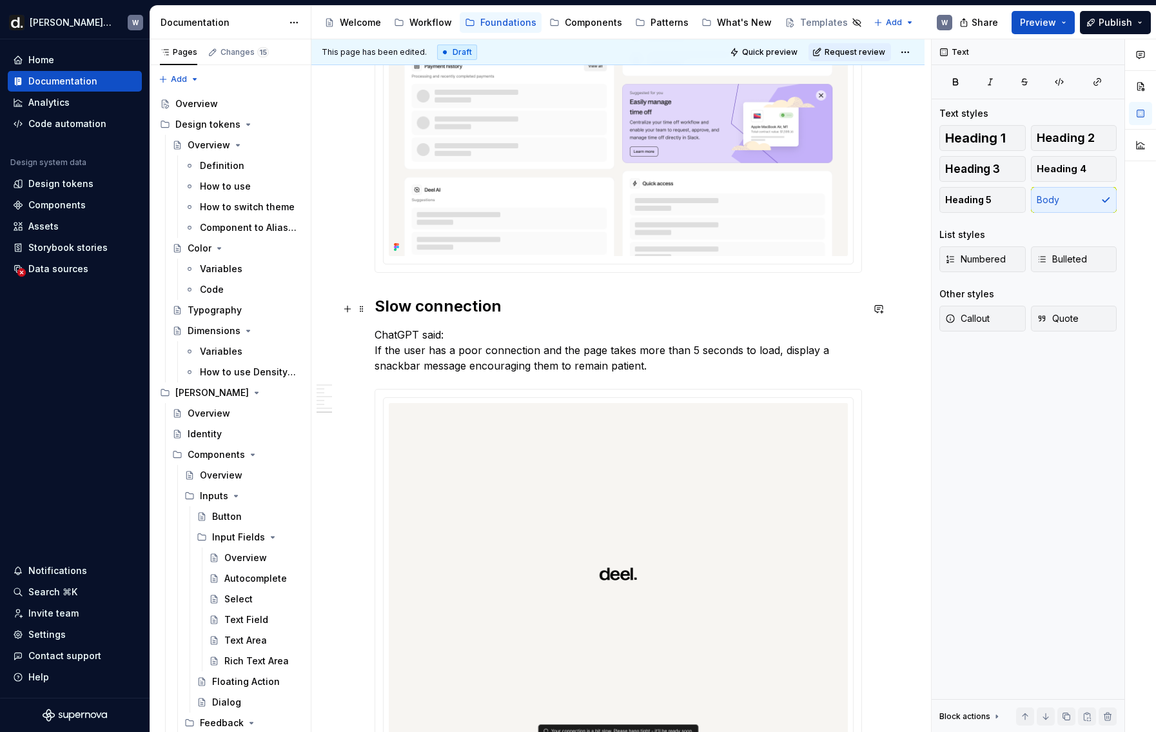
click at [455, 327] on p "ChatGPT said: If the user has a poor connection and the page takes more than 5 …" at bounding box center [618, 350] width 487 height 46
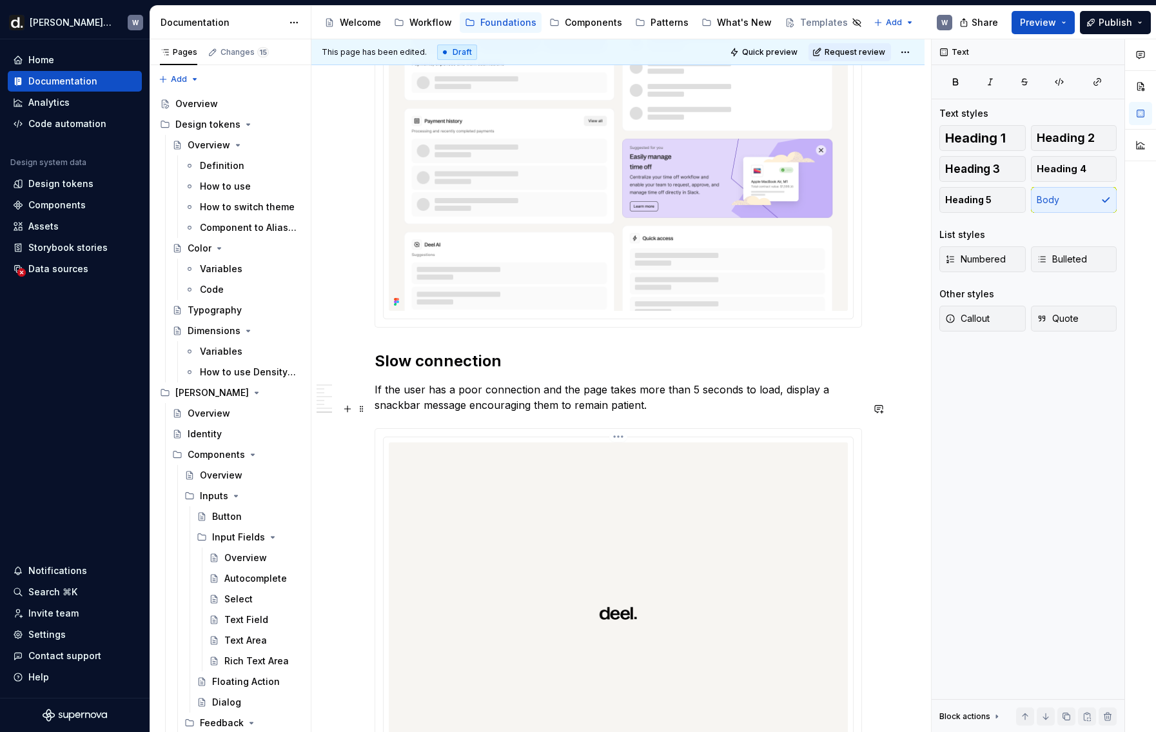
scroll to position [3874, 0]
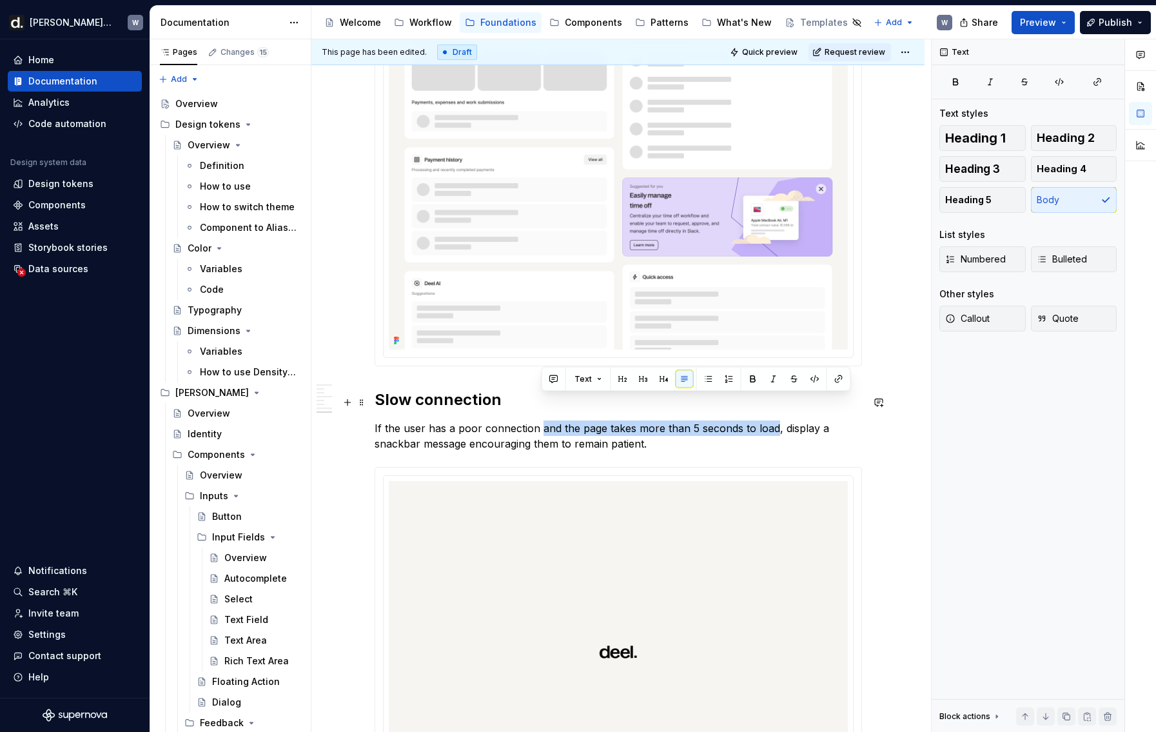
drag, startPoint x: 542, startPoint y: 403, endPoint x: 776, endPoint y: 403, distance: 234.1
click at [776, 420] on p "If the user has a poor connection and the page takes more than 5 seconds to loa…" at bounding box center [618, 435] width 487 height 31
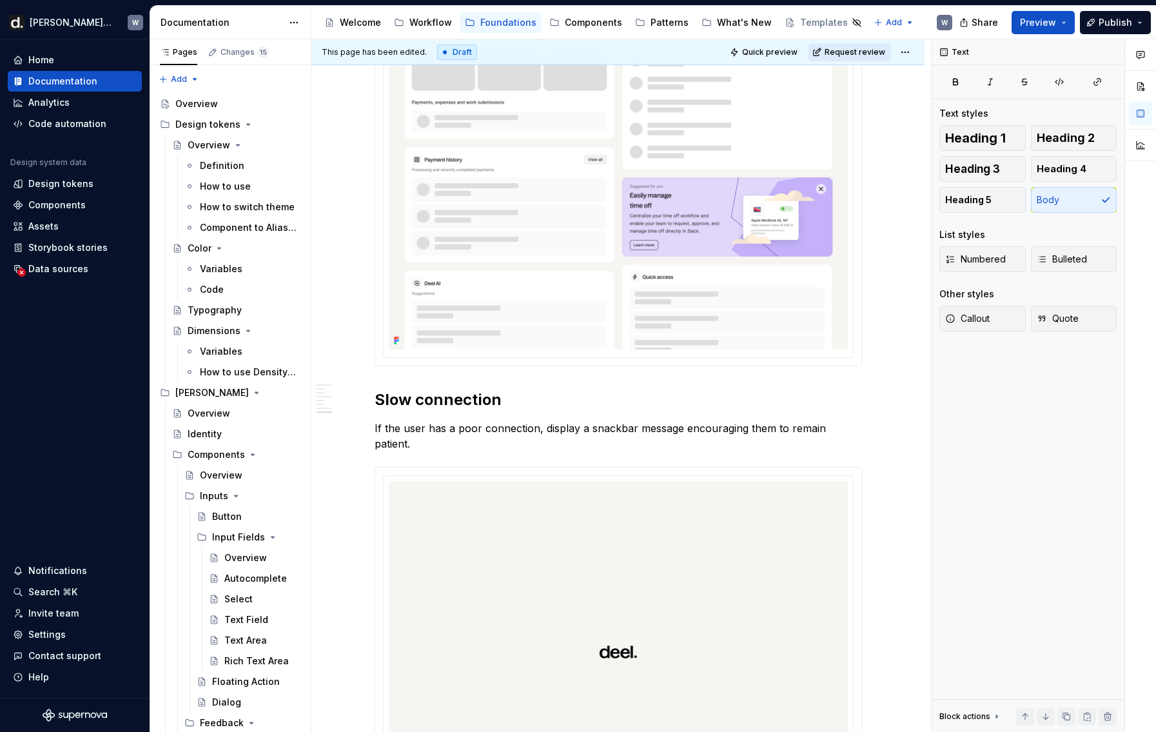
click at [867, 58] on button "Request review" at bounding box center [850, 52] width 83 height 18
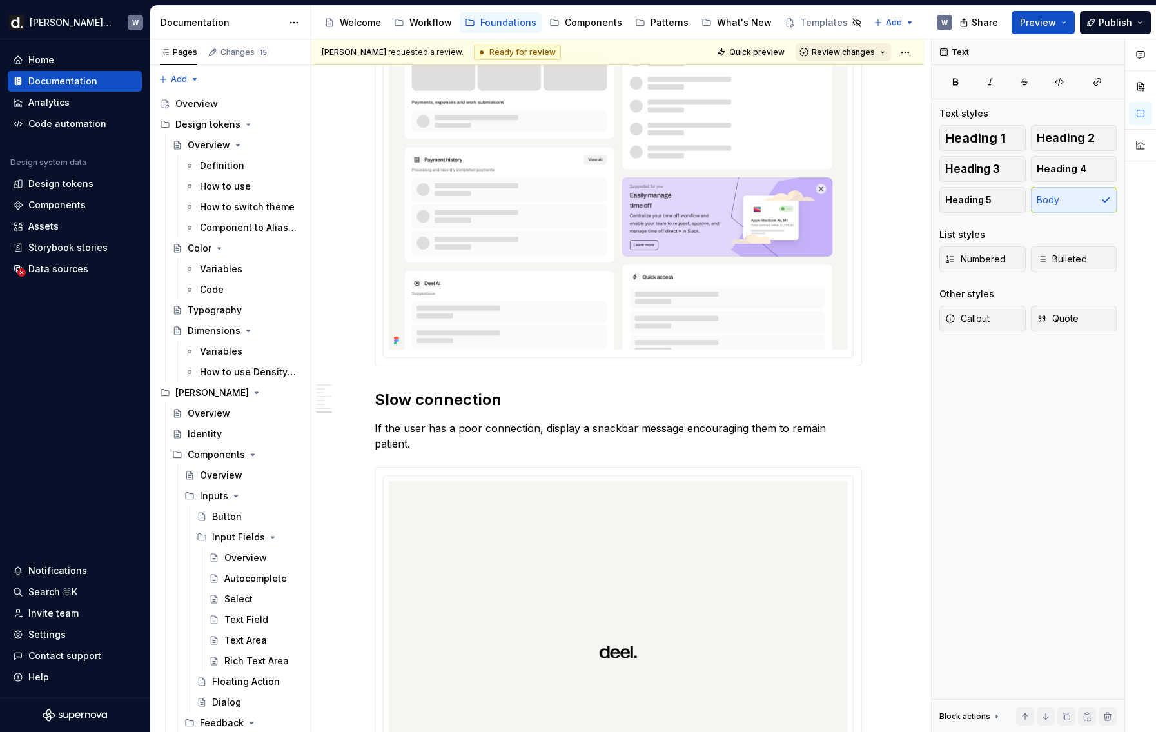
click at [865, 55] on span "Review changes" at bounding box center [843, 52] width 63 height 10
click at [859, 81] on div "Approve" at bounding box center [885, 77] width 113 height 13
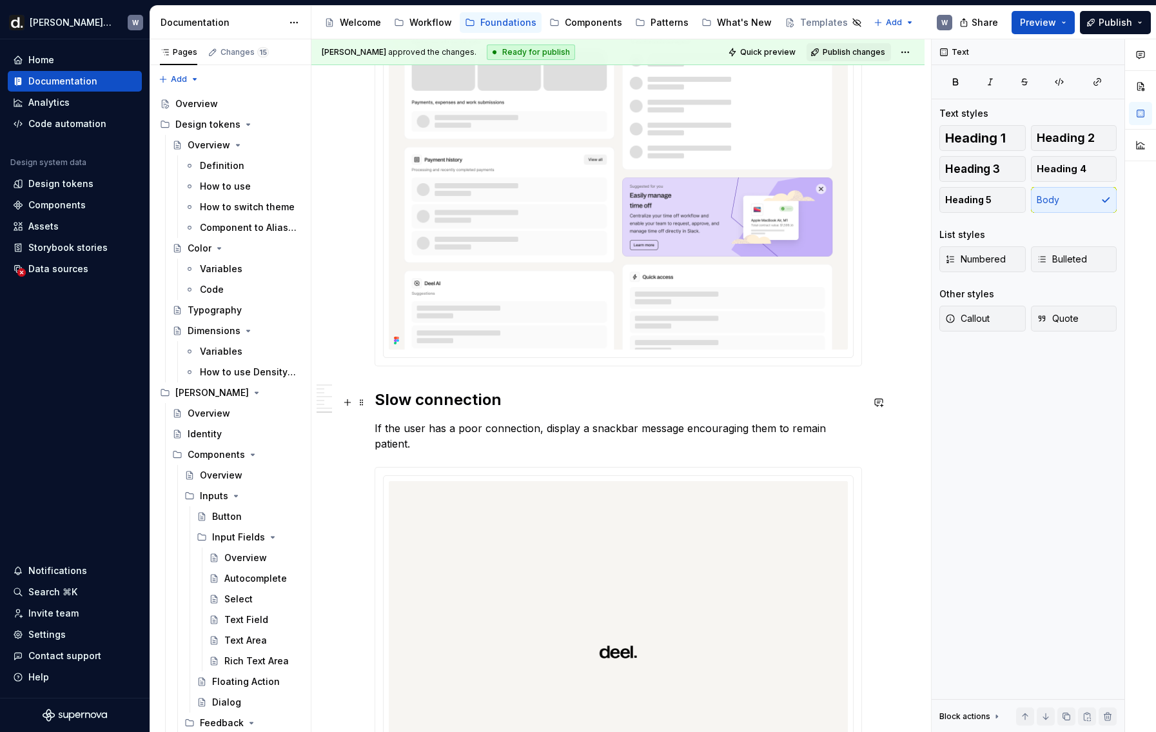
click at [538, 420] on p "If the user has a poor connection, display a snackbar message encouraging them …" at bounding box center [618, 435] width 487 height 31
click at [738, 420] on p "If the user has a poor connection (detected from browser api), display a snackb…" at bounding box center [618, 435] width 487 height 31
click at [758, 420] on p "If the user has a poor connection (detected from browser api), display a Snackb…" at bounding box center [618, 435] width 487 height 31
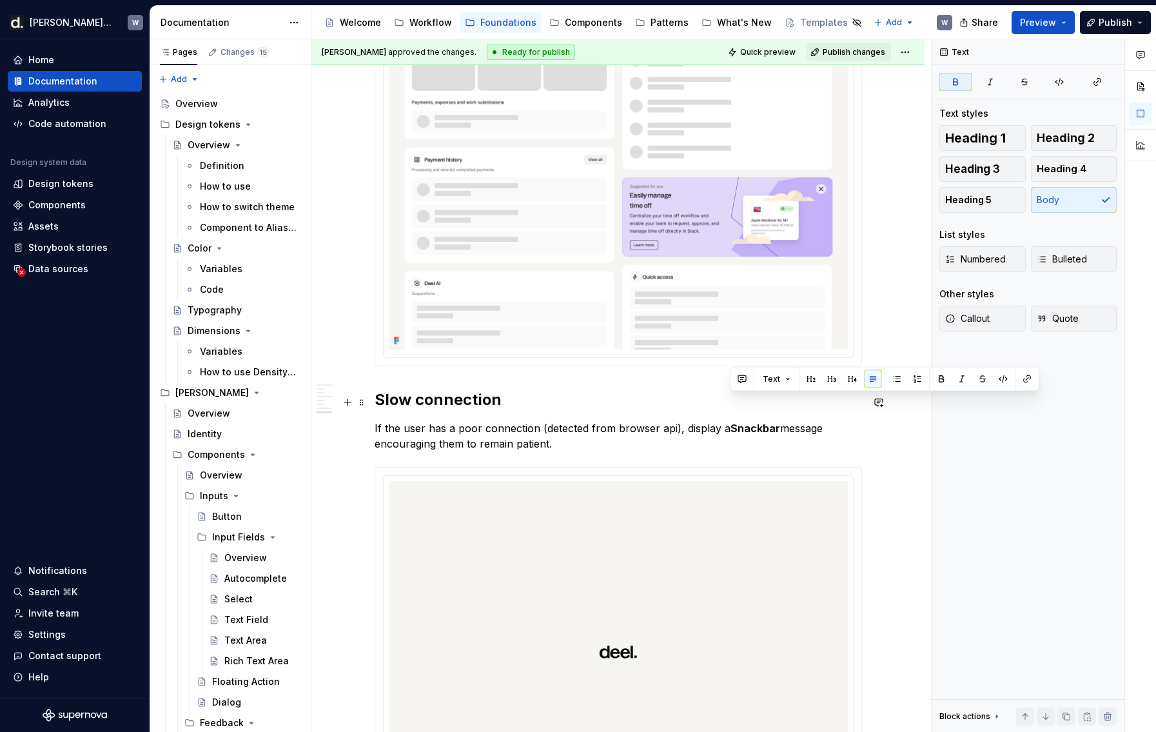
click at [781, 420] on p "If the user has a poor connection (detected from browser api), display a Snackb…" at bounding box center [618, 435] width 487 height 31
click at [981, 23] on span "Preview" at bounding box center [1038, 22] width 36 height 13
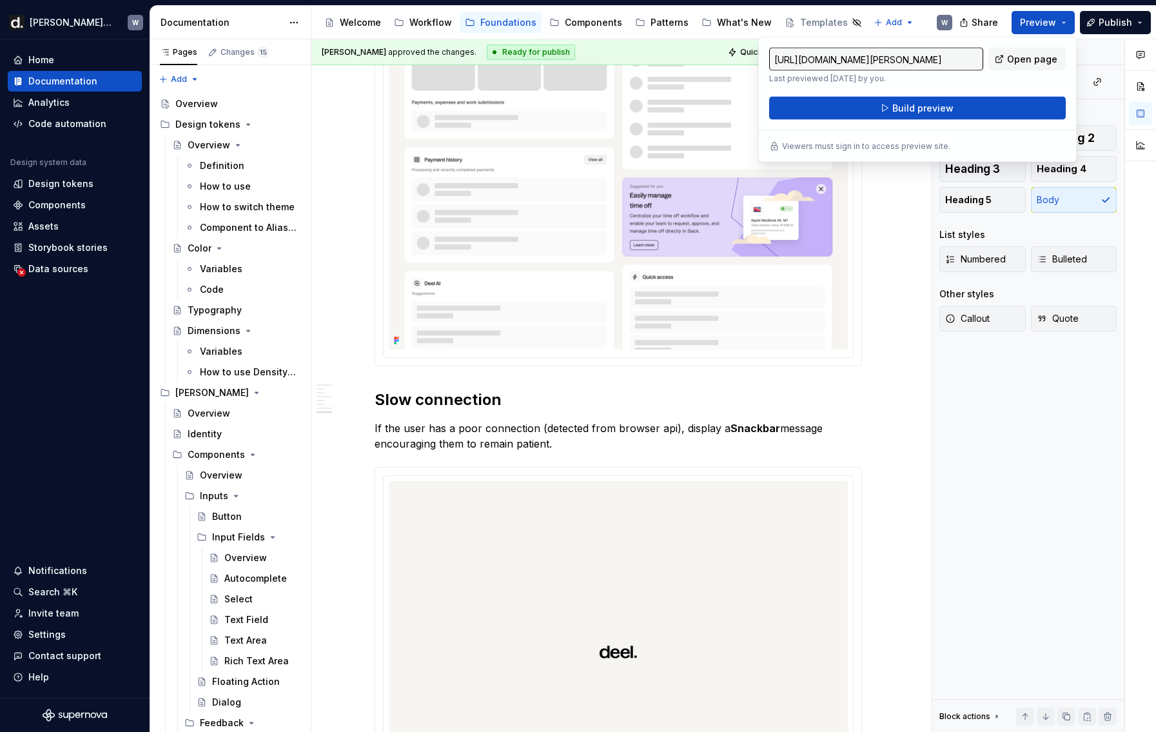
click at [861, 219] on div at bounding box center [618, 160] width 486 height 412
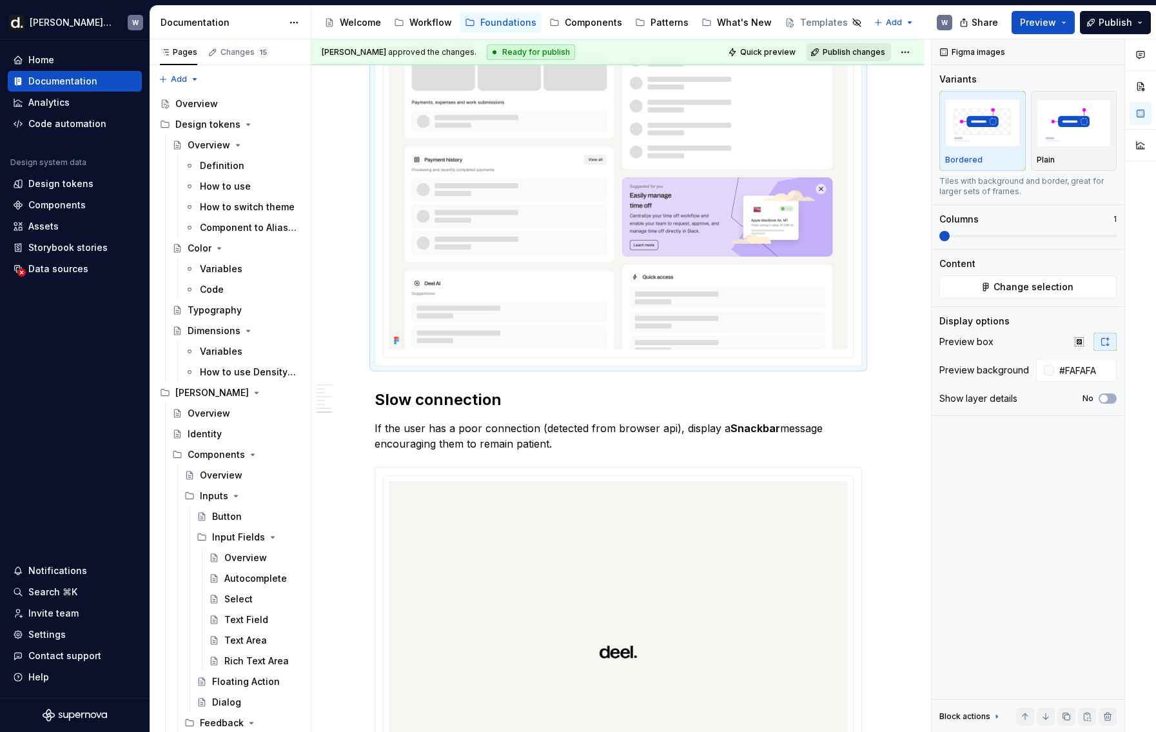
click at [865, 59] on button "Publish changes" at bounding box center [849, 52] width 84 height 18
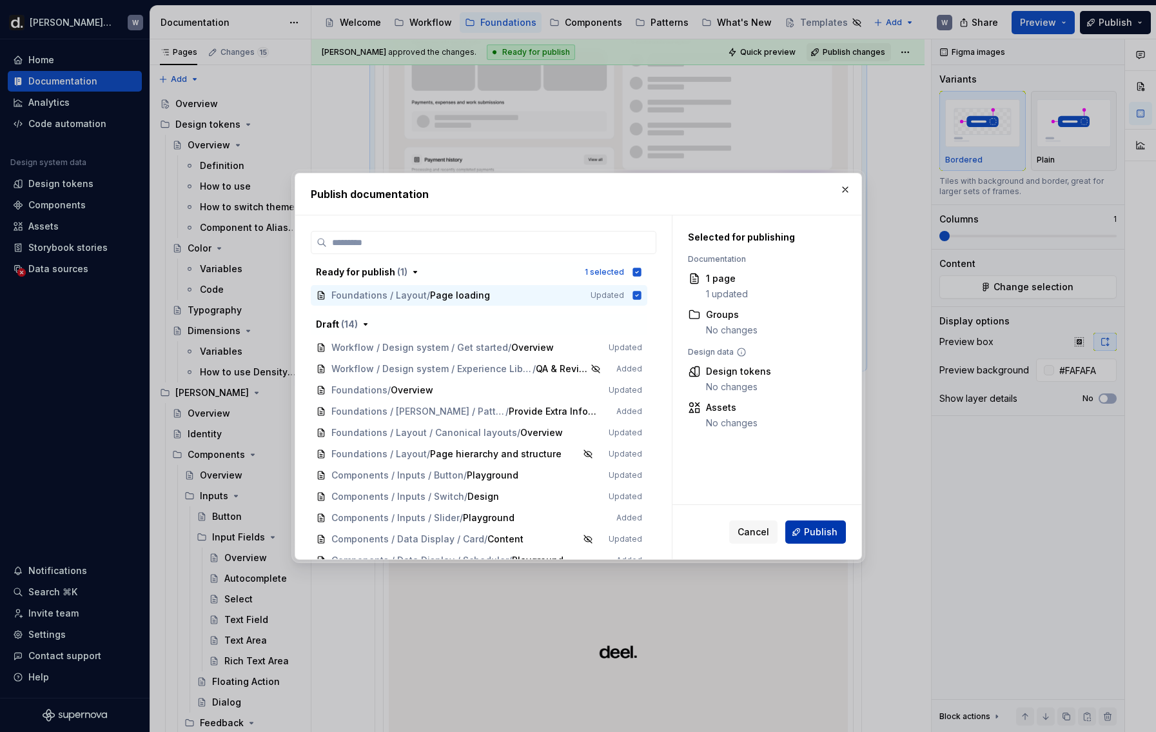
click at [816, 538] on button "Publish" at bounding box center [815, 531] width 61 height 23
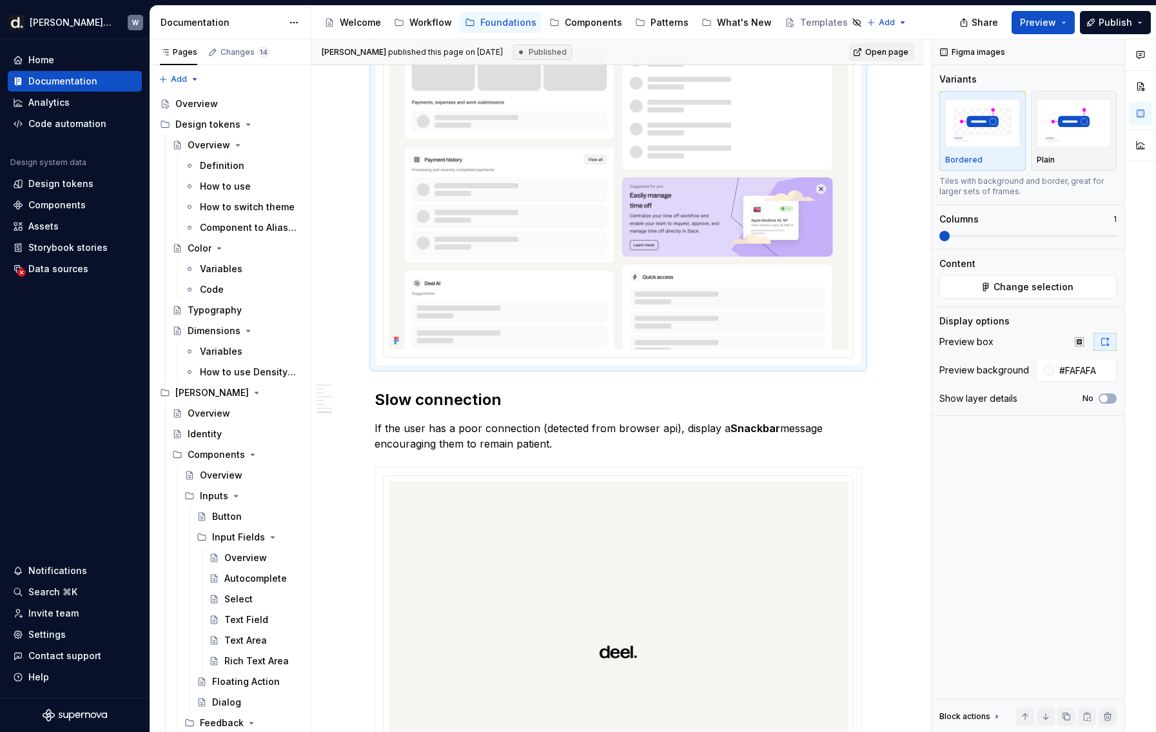
type textarea "*"
